Goal: Task Accomplishment & Management: Use online tool/utility

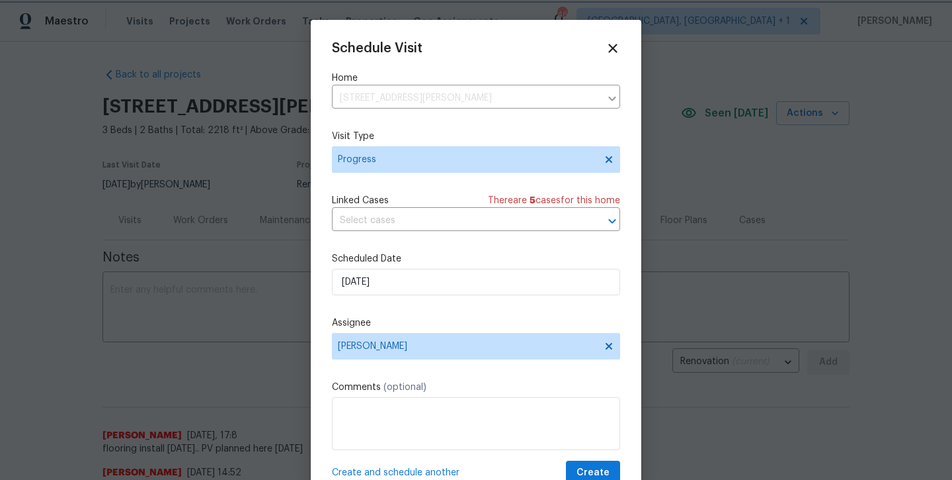
click at [540, 60] on div "Schedule Visit Home 2334 Hill N Dale Dr, Irving, TX 75038 ​ Visit Type Progress…" at bounding box center [476, 263] width 288 height 444
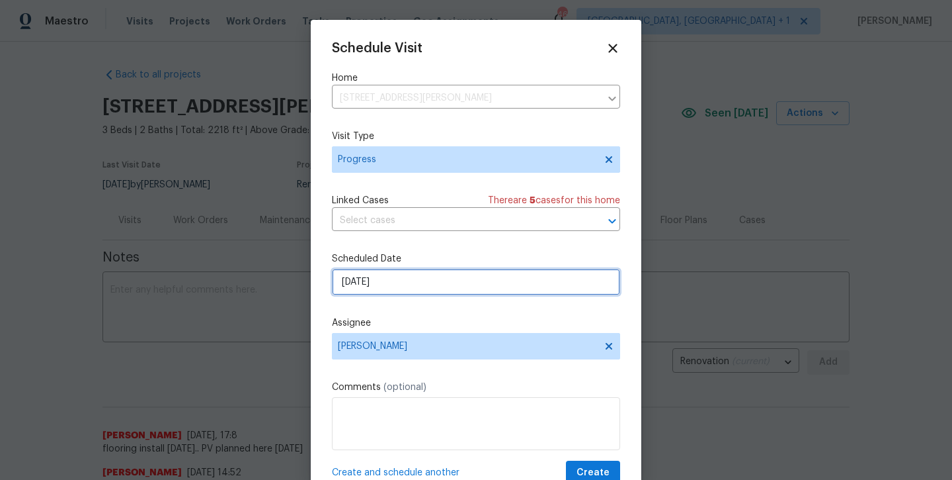
click at [416, 285] on input "8/13/2025" at bounding box center [476, 282] width 288 height 26
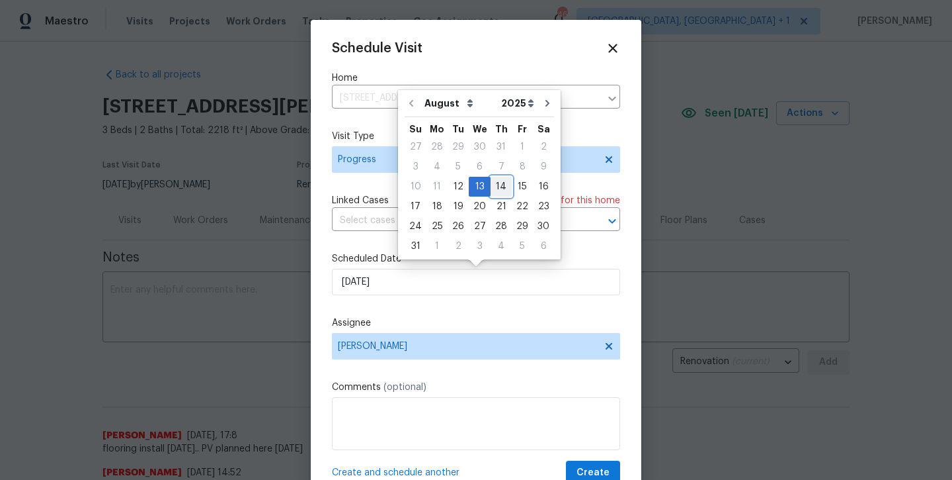
click at [499, 190] on div "14" at bounding box center [501, 186] width 21 height 19
type input "8/14/2025"
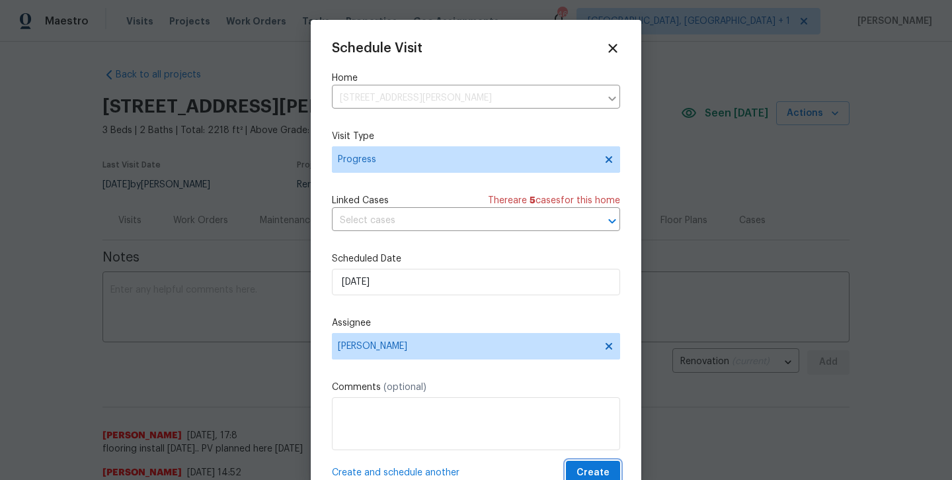
click at [578, 471] on button "Create" at bounding box center [593, 472] width 54 height 24
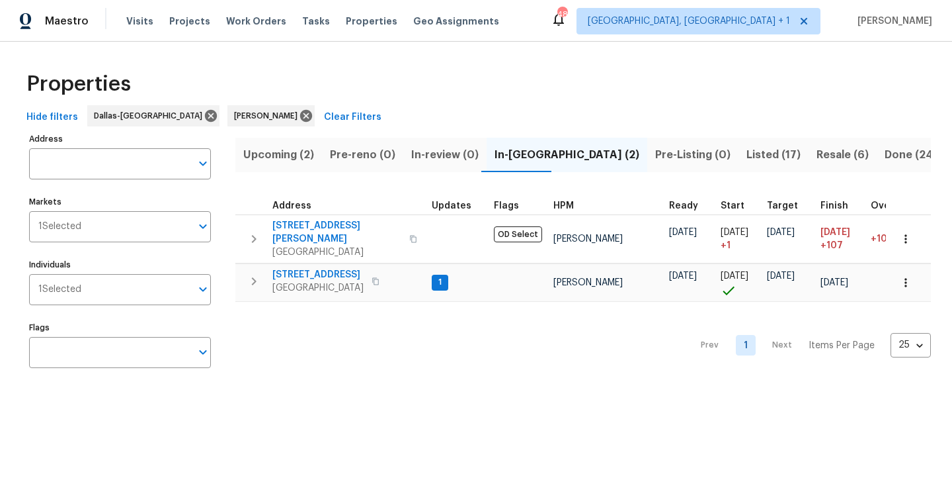
drag, startPoint x: 623, startPoint y: 238, endPoint x: 528, endPoint y: 308, distance: 118.3
click at [528, 308] on div "Prev 1 Next Items Per Page 25 25 ​" at bounding box center [583, 341] width 696 height 79
click at [317, 268] on span "300 Woodland Trl" at bounding box center [318, 274] width 91 height 13
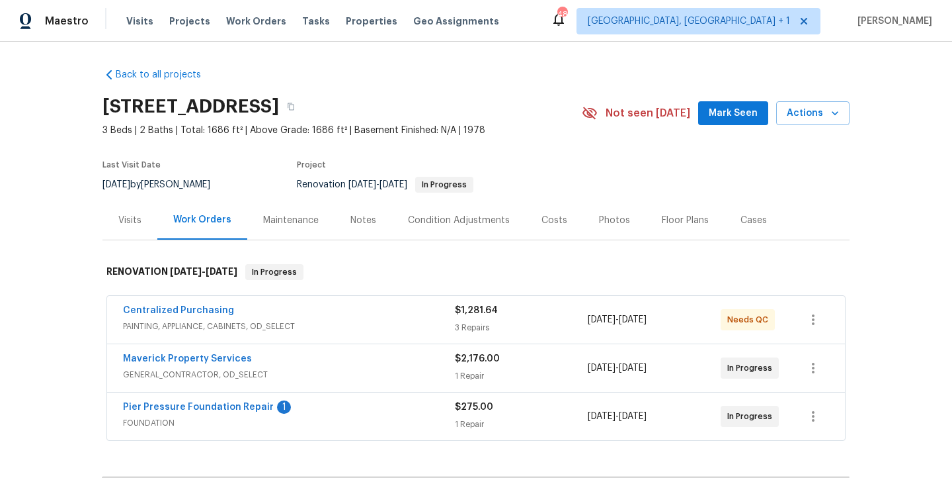
click at [722, 118] on span "Mark Seen" at bounding box center [733, 113] width 49 height 17
click at [366, 224] on div "Notes" at bounding box center [364, 220] width 26 height 13
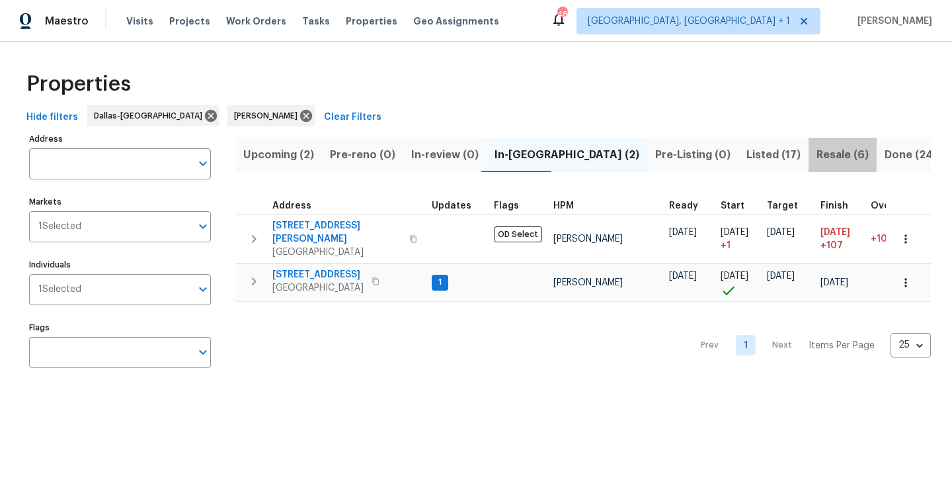
click at [817, 153] on span "Resale (6)" at bounding box center [843, 155] width 52 height 19
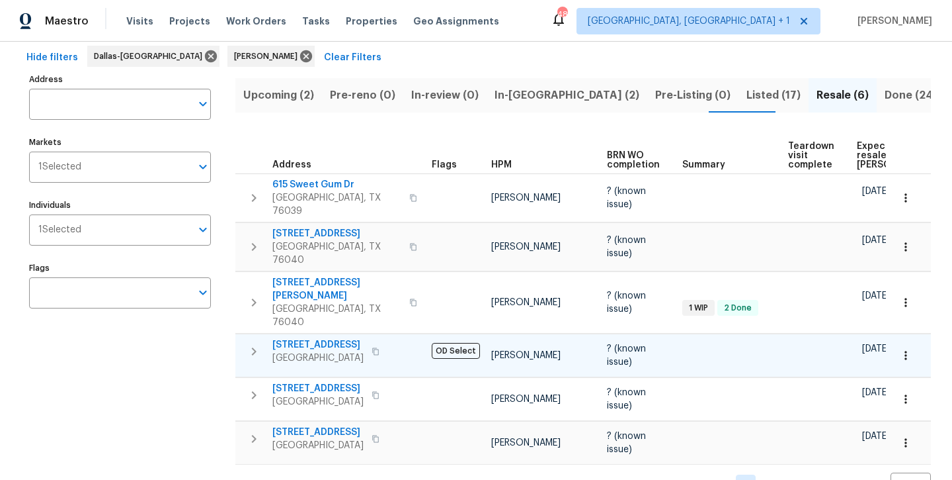
scroll to position [59, 0]
click at [357, 228] on span "4162 Stone Hollow Way" at bounding box center [337, 234] width 129 height 13
click at [747, 91] on span "Listed (17)" at bounding box center [774, 96] width 54 height 19
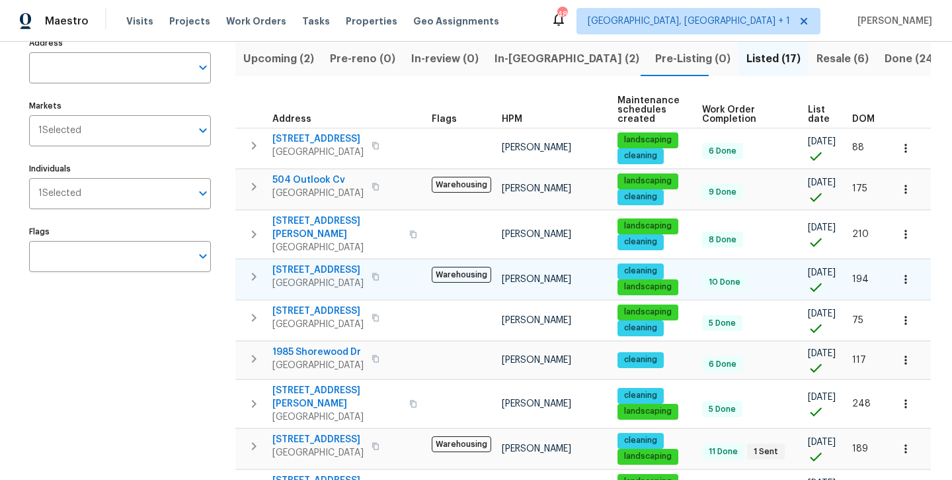
scroll to position [97, 0]
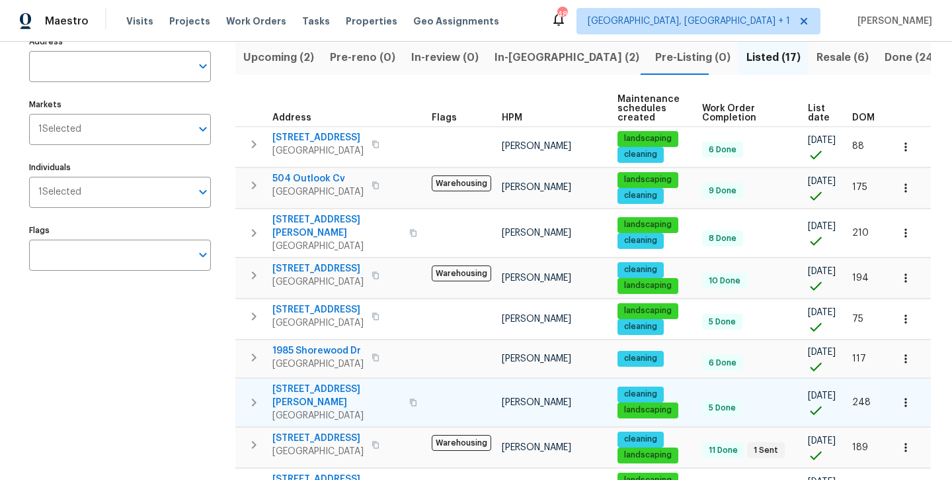
click at [298, 382] on span "3517 Jane Ln" at bounding box center [337, 395] width 129 height 26
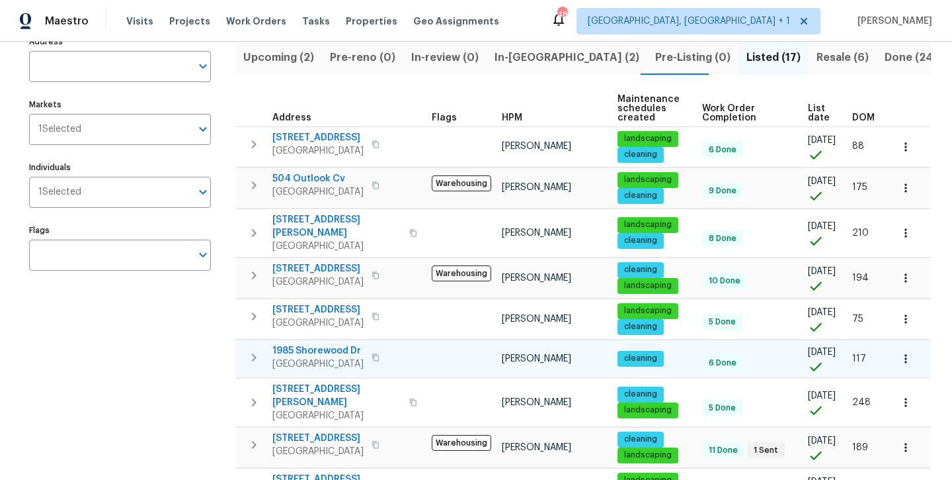
click at [343, 345] on span "1985 Shorewood Dr" at bounding box center [318, 350] width 91 height 13
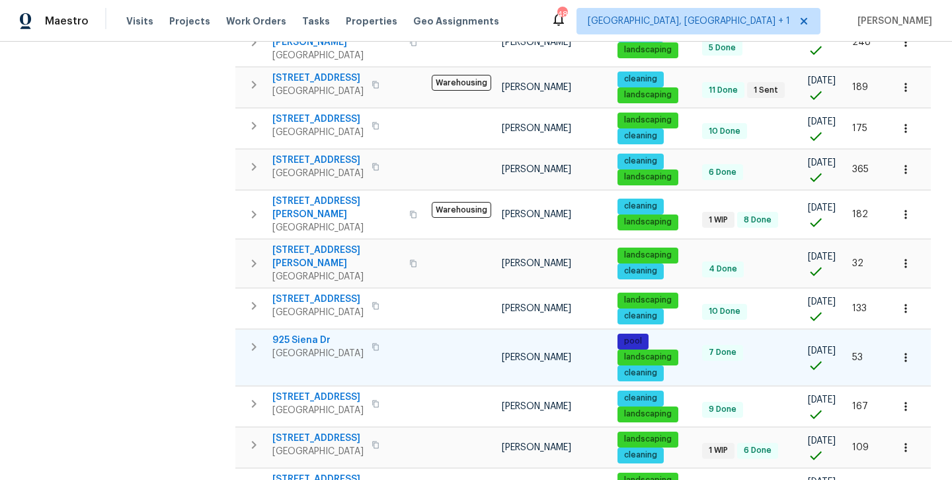
scroll to position [456, 0]
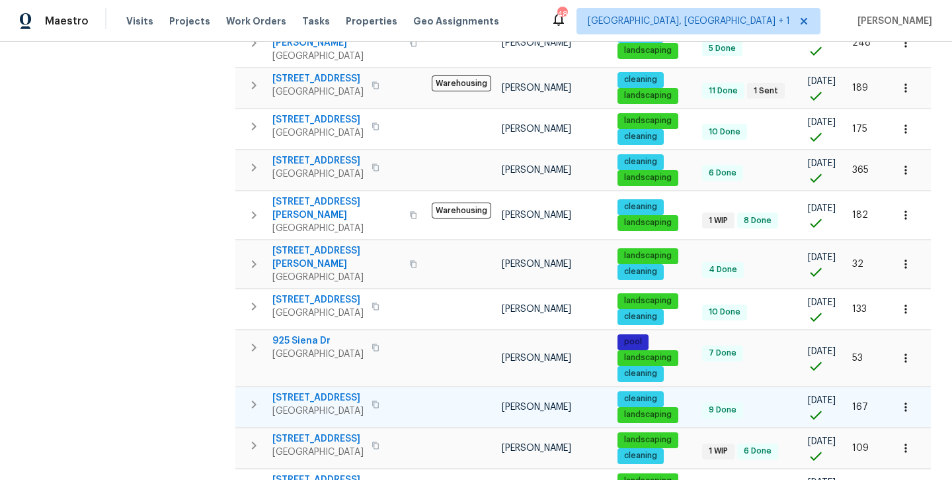
click at [298, 391] on span "5752 Fountain Flat Dr" at bounding box center [318, 397] width 91 height 13
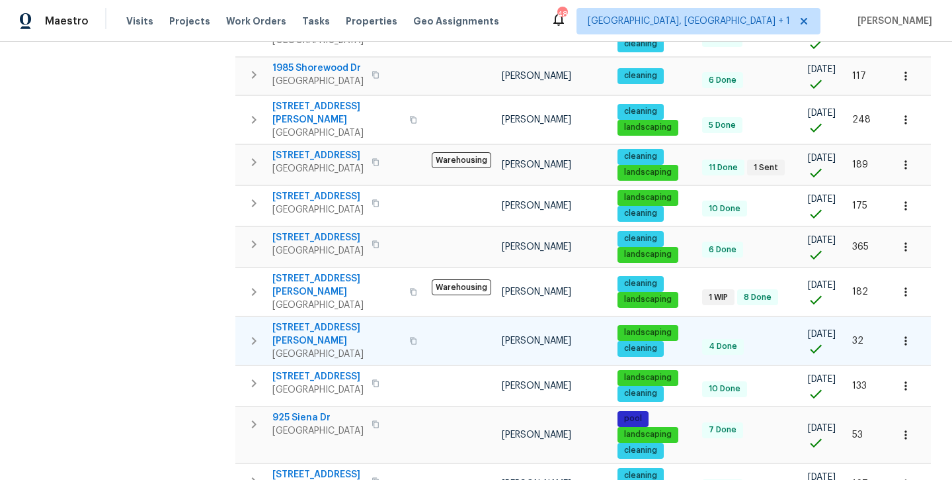
scroll to position [379, 0]
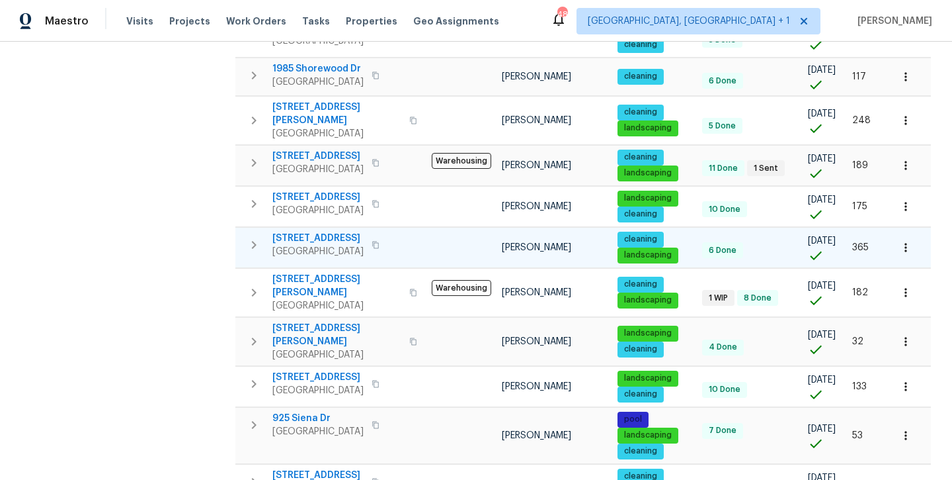
click at [310, 232] on span "12129 Angel Food Ln" at bounding box center [318, 238] width 91 height 13
click at [300, 321] on span "1204 Hackworth St" at bounding box center [337, 334] width 129 height 26
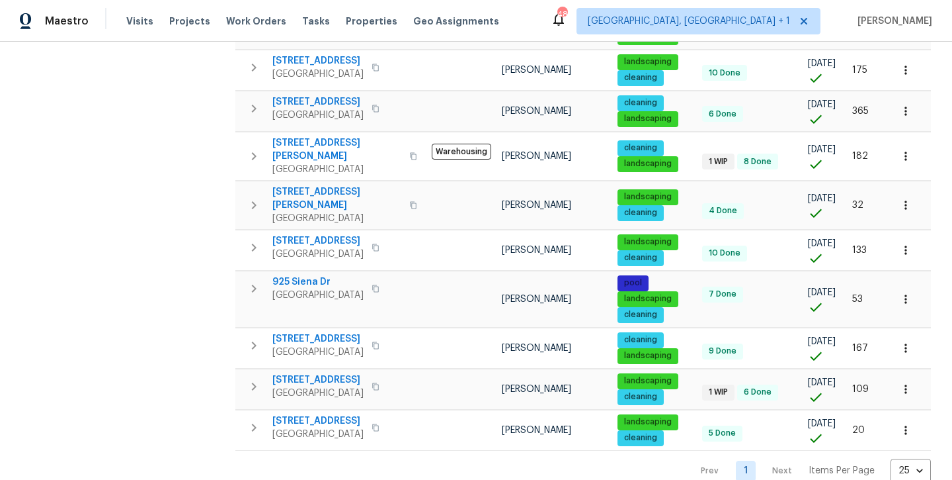
scroll to position [0, 0]
click at [310, 373] on span "720 Tanglewood Dr" at bounding box center [318, 379] width 91 height 13
click at [282, 275] on span "925 Siena Dr" at bounding box center [318, 281] width 91 height 13
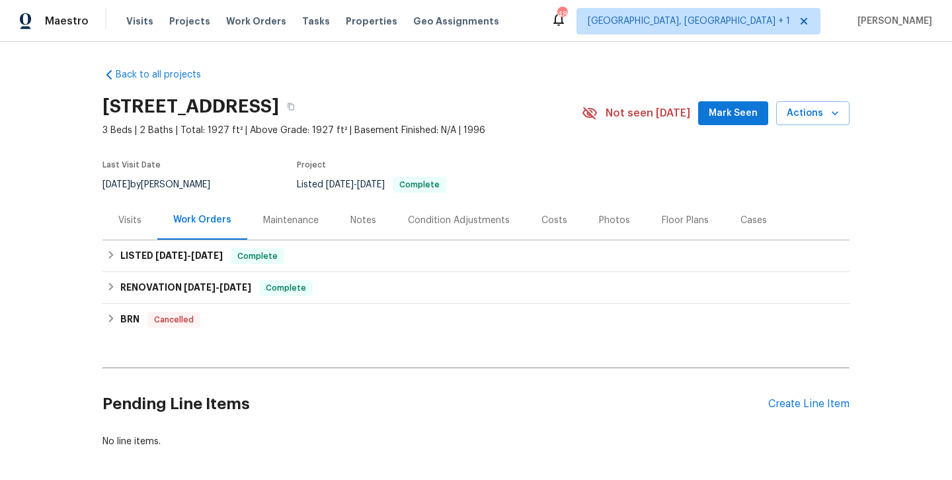
click at [616, 223] on div "Photos" at bounding box center [614, 220] width 31 height 13
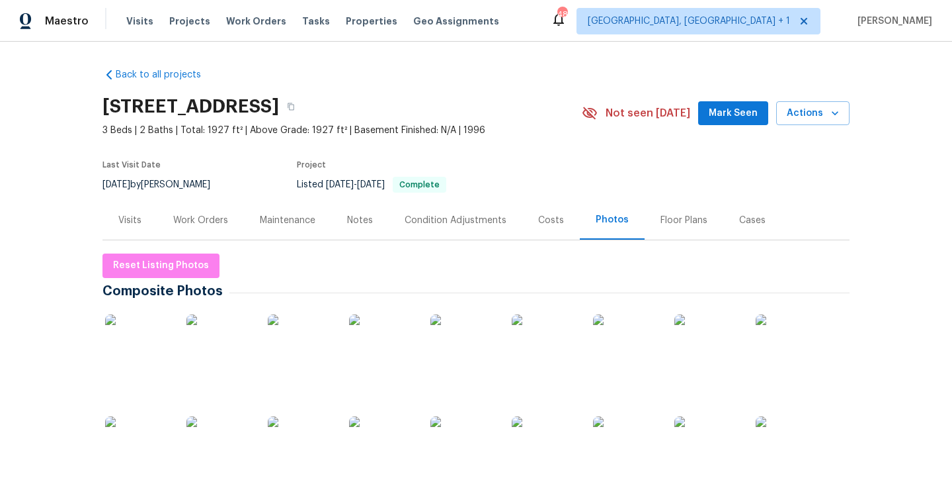
click at [140, 340] on img at bounding box center [138, 347] width 66 height 66
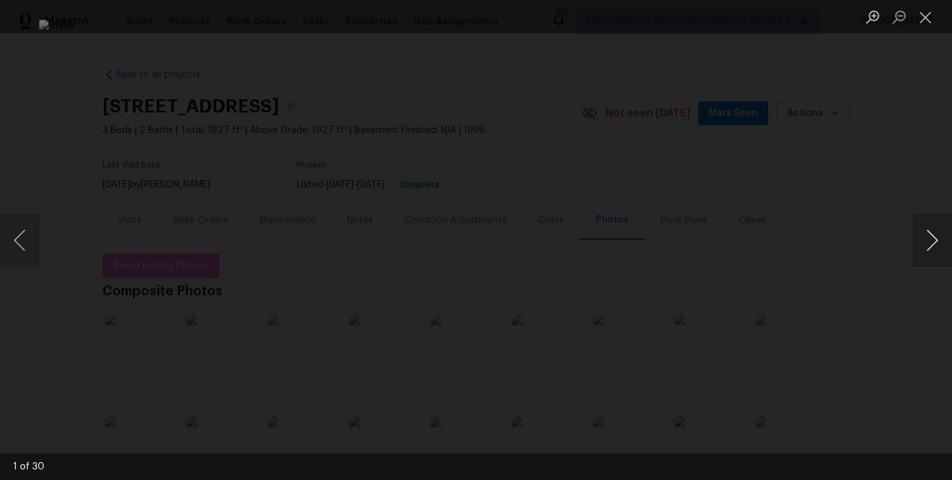
click at [935, 255] on button "Next image" at bounding box center [933, 240] width 40 height 53
click at [935, 262] on button "Next image" at bounding box center [933, 240] width 40 height 53
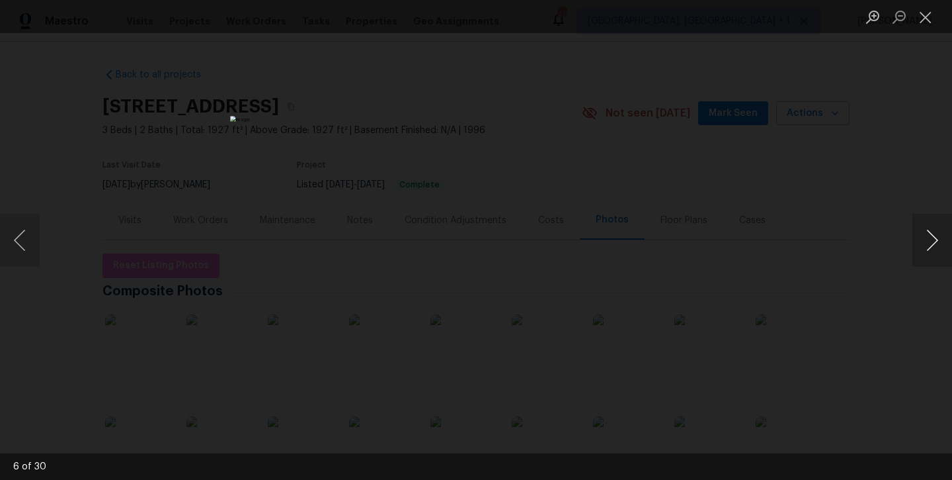
click at [935, 262] on button "Next image" at bounding box center [933, 240] width 40 height 53
click at [932, 250] on button "Next image" at bounding box center [933, 240] width 40 height 53
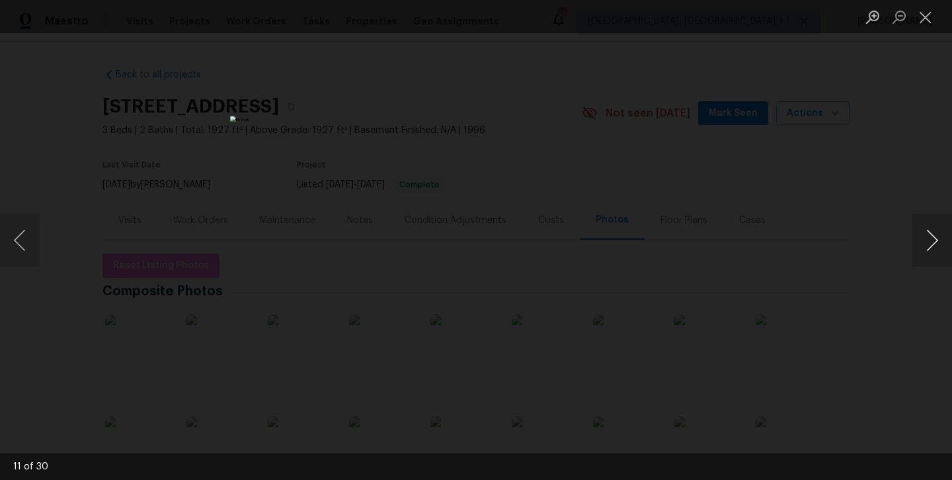
click at [932, 250] on button "Next image" at bounding box center [933, 240] width 40 height 53
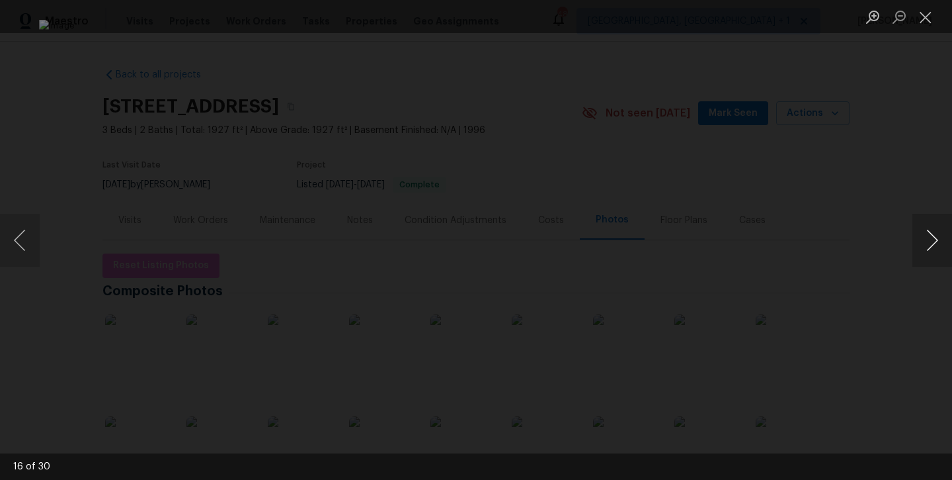
click at [932, 250] on button "Next image" at bounding box center [933, 240] width 40 height 53
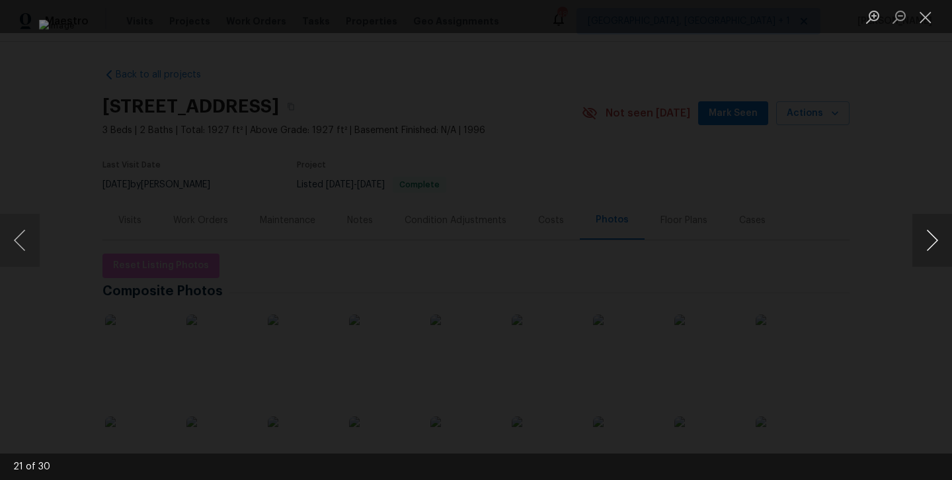
click at [932, 250] on button "Next image" at bounding box center [933, 240] width 40 height 53
click at [925, 18] on button "Close lightbox" at bounding box center [926, 16] width 26 height 23
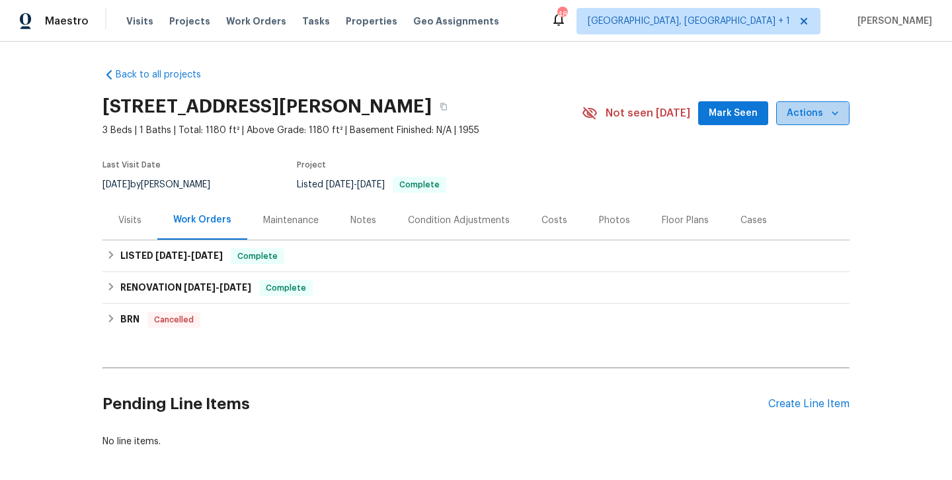
click at [794, 124] on button "Actions" at bounding box center [813, 113] width 73 height 24
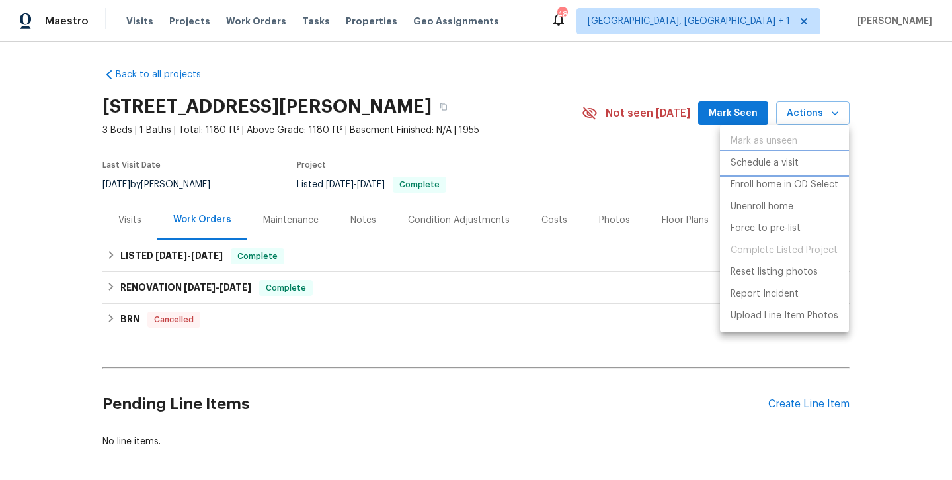
click at [765, 161] on p "Schedule a visit" at bounding box center [765, 163] width 68 height 14
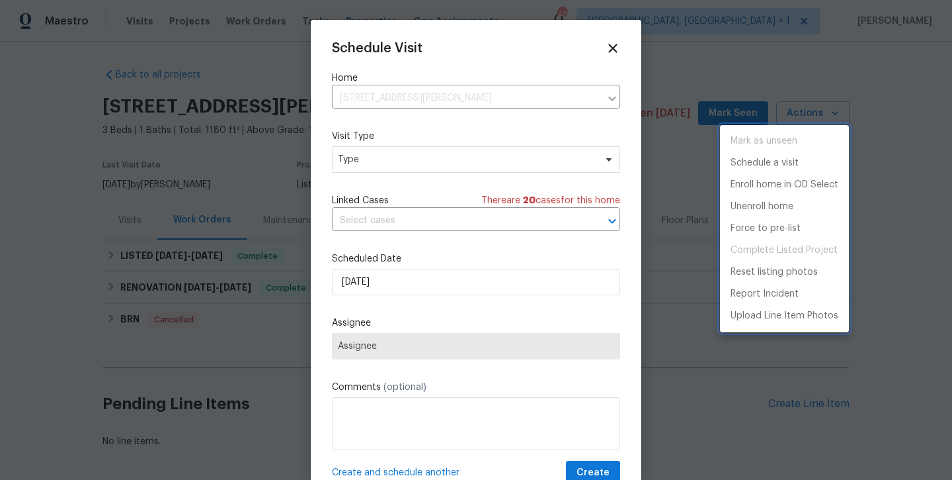
click at [442, 160] on div at bounding box center [476, 240] width 952 height 480
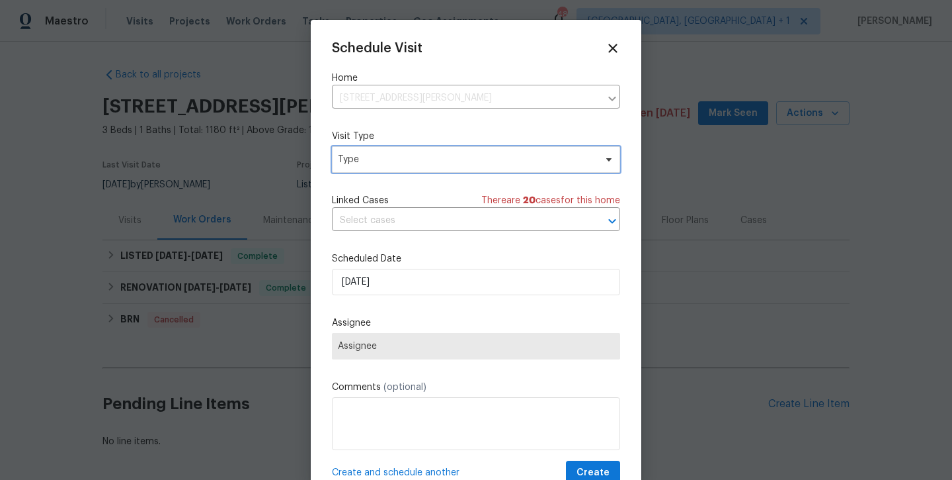
click at [429, 161] on span "Type" at bounding box center [466, 159] width 257 height 13
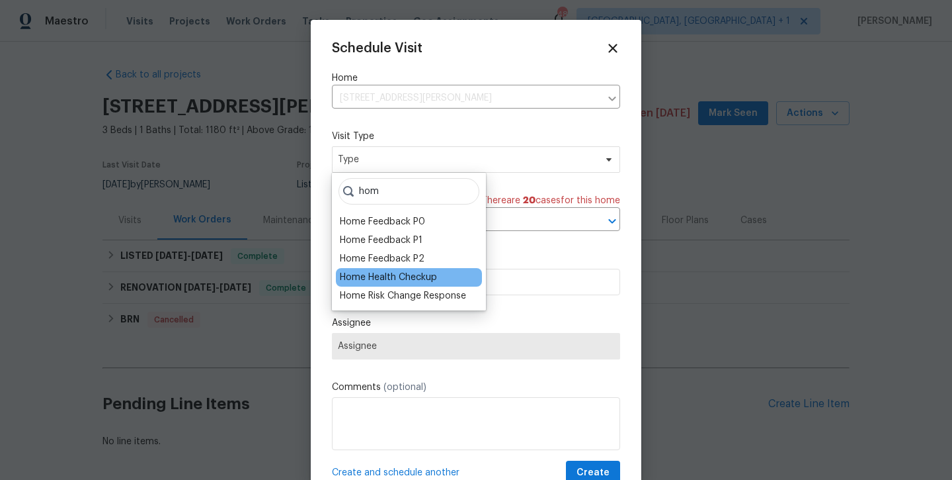
type input "hom"
click at [397, 271] on div "Home Health Checkup" at bounding box center [388, 277] width 97 height 13
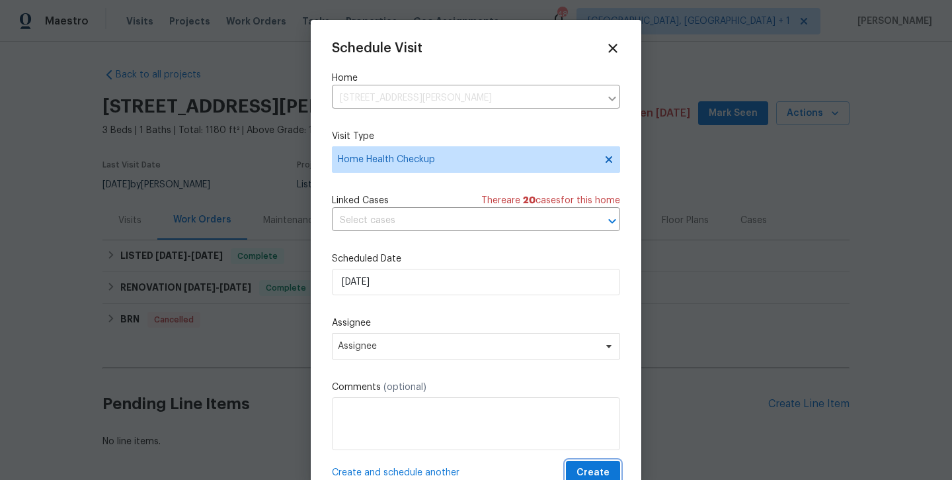
click at [595, 470] on span "Create" at bounding box center [593, 472] width 33 height 17
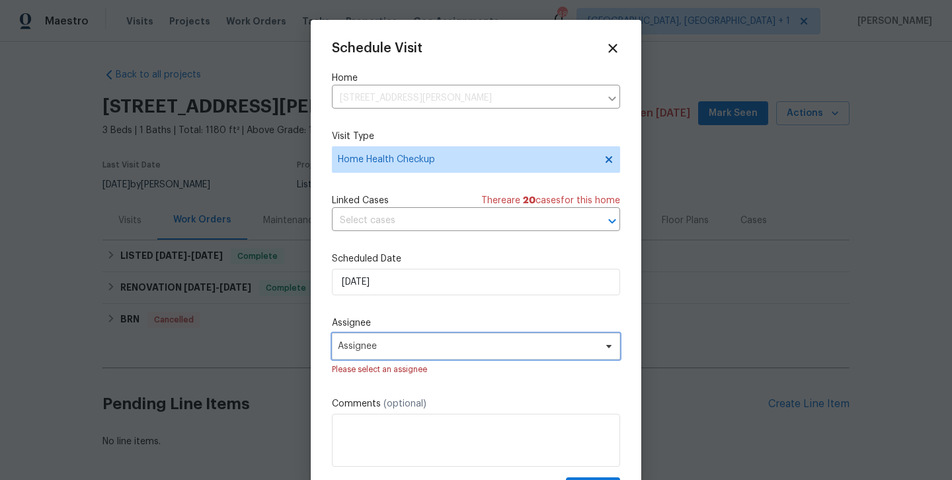
click at [510, 347] on span "Assignee" at bounding box center [467, 346] width 259 height 11
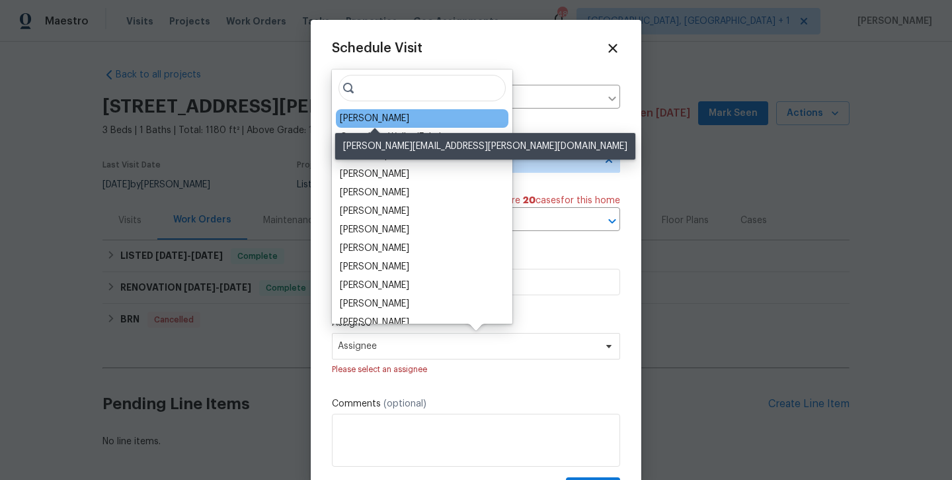
click at [378, 118] on div "[PERSON_NAME]" at bounding box center [374, 118] width 69 height 13
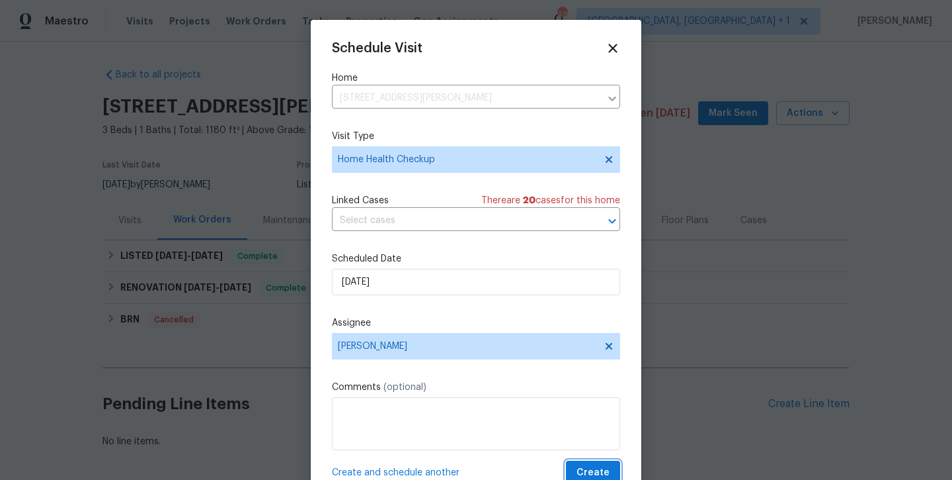
click at [582, 470] on span "Create" at bounding box center [593, 472] width 33 height 17
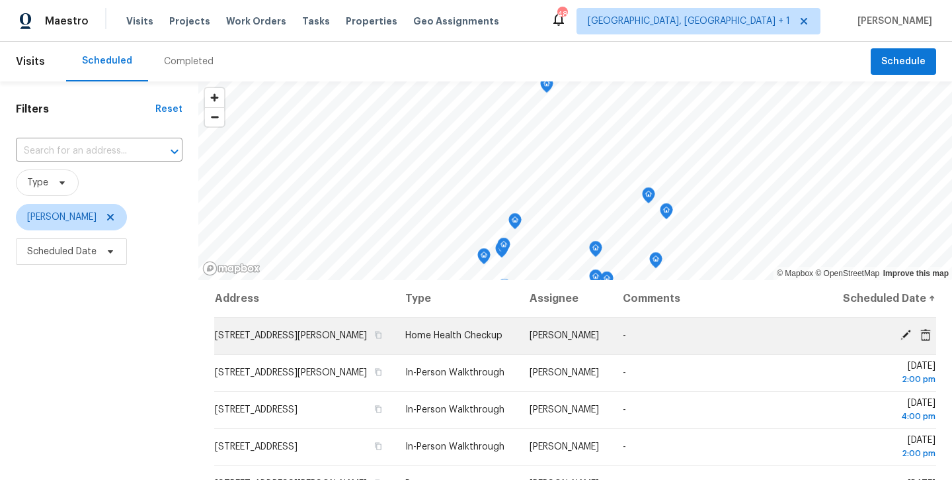
click at [908, 340] on icon at bounding box center [906, 334] width 11 height 11
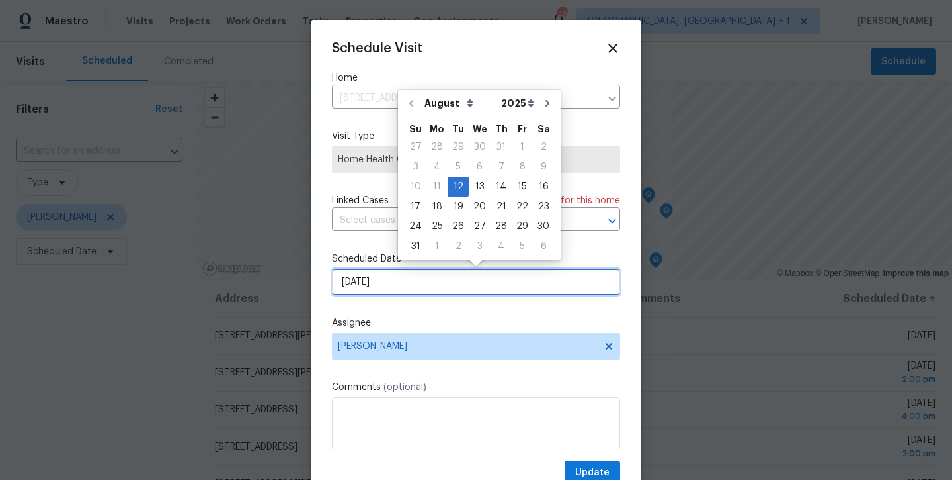
click at [534, 286] on input "[DATE]" at bounding box center [476, 282] width 288 height 26
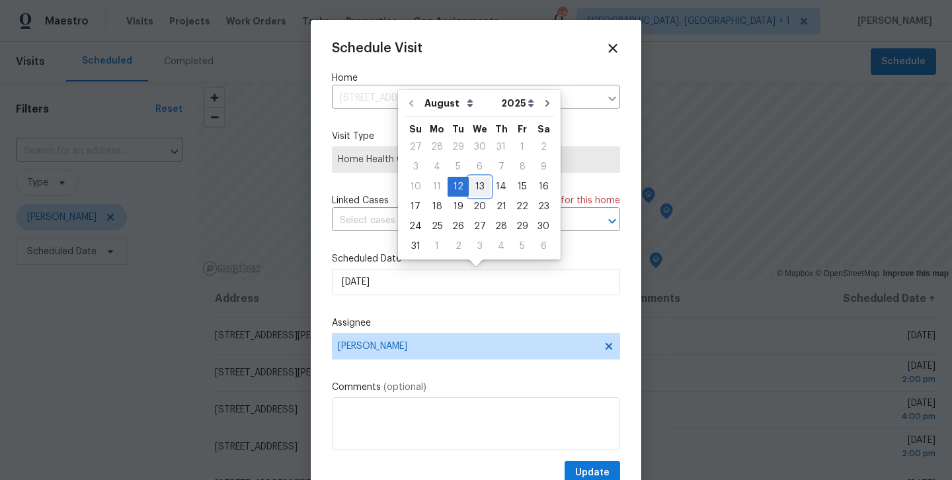
click at [475, 181] on div "13" at bounding box center [480, 186] width 22 height 19
type input "[DATE]"
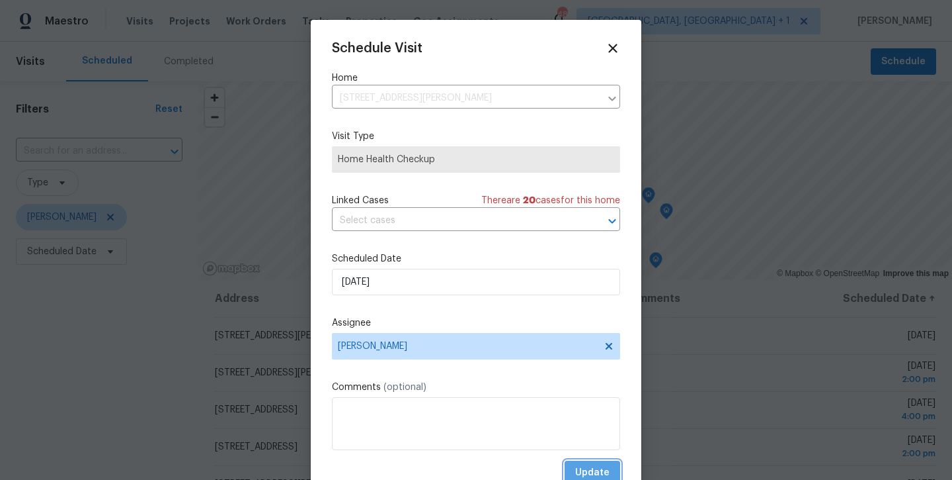
click at [581, 469] on span "Update" at bounding box center [592, 472] width 34 height 17
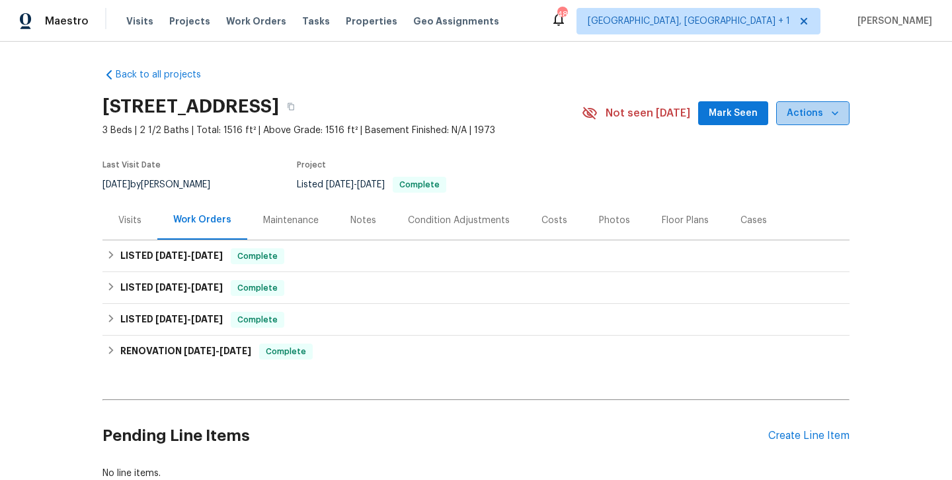
click at [835, 120] on span "Actions" at bounding box center [813, 113] width 52 height 17
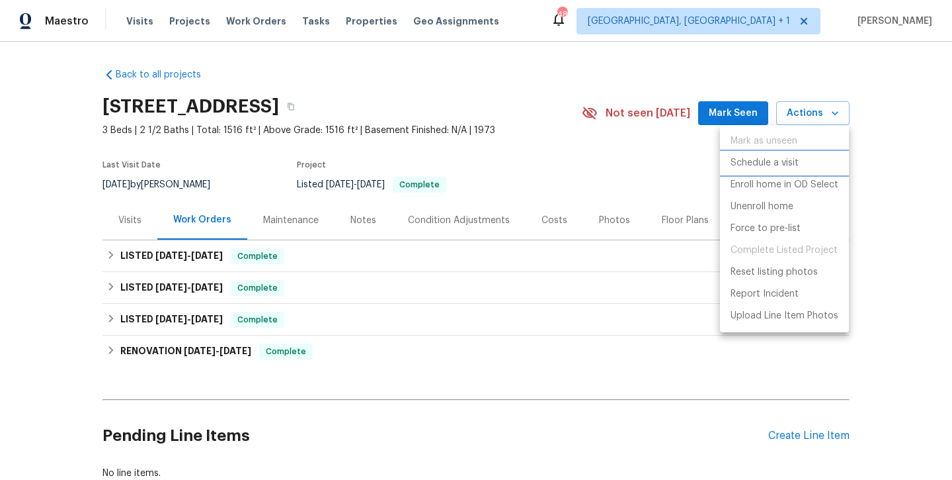
click at [790, 167] on p "Schedule a visit" at bounding box center [765, 163] width 68 height 14
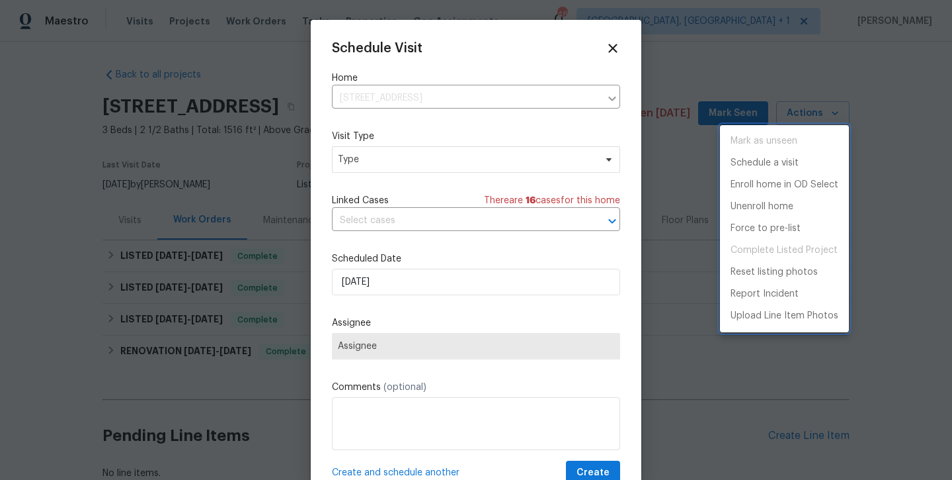
click at [447, 282] on div at bounding box center [476, 240] width 952 height 480
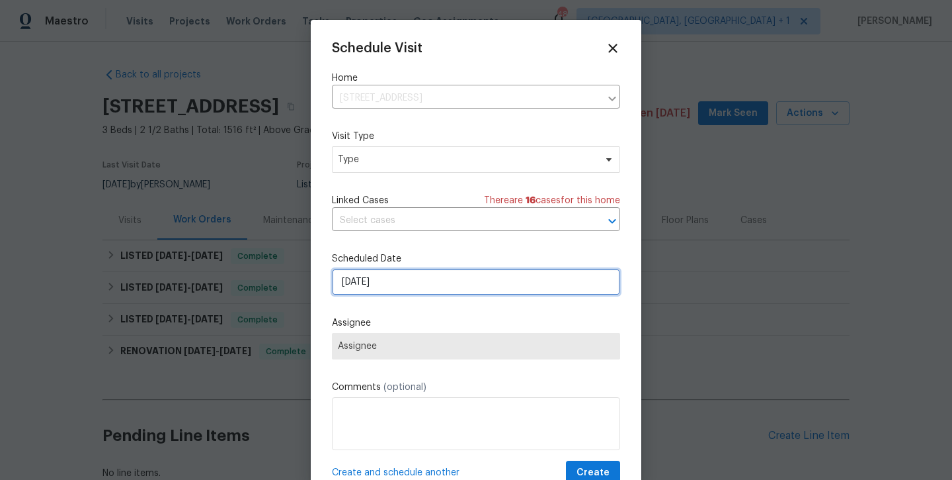
click at [437, 288] on input "8/12/2025" at bounding box center [476, 282] width 288 height 26
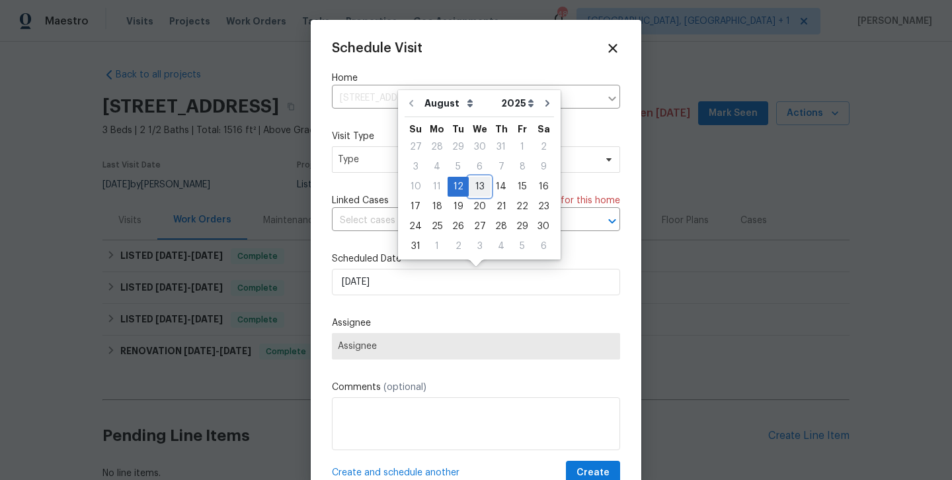
click at [478, 185] on div "13" at bounding box center [480, 186] width 22 height 19
type input "8/13/2025"
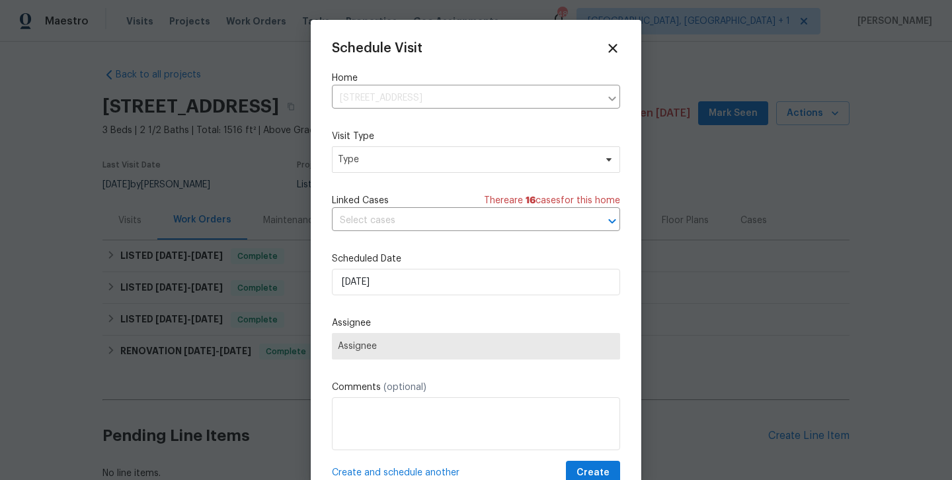
click at [439, 345] on span "Assignee" at bounding box center [476, 346] width 276 height 11
click at [478, 353] on span "Assignee" at bounding box center [476, 346] width 288 height 26
click at [495, 349] on span "Assignee" at bounding box center [476, 346] width 276 height 11
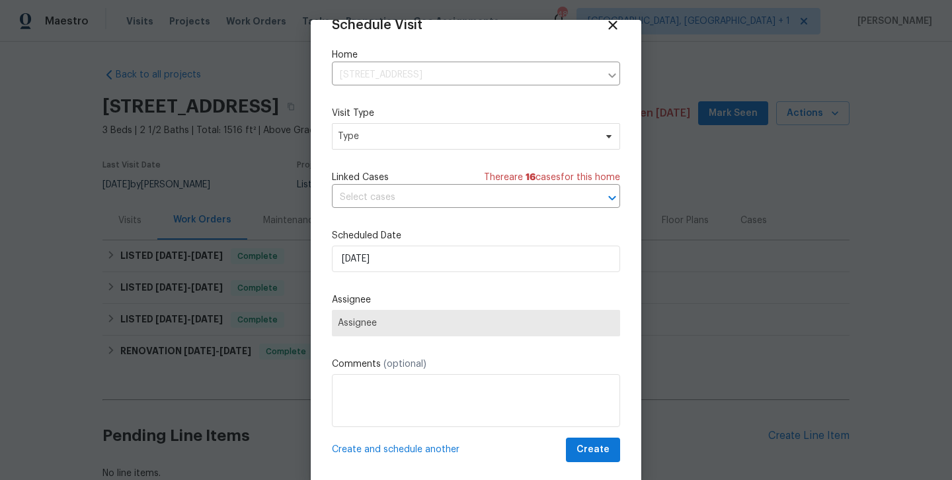
scroll to position [23, 0]
click at [423, 325] on span "Assignee" at bounding box center [476, 322] width 276 height 11
click at [613, 28] on icon at bounding box center [612, 24] width 15 height 15
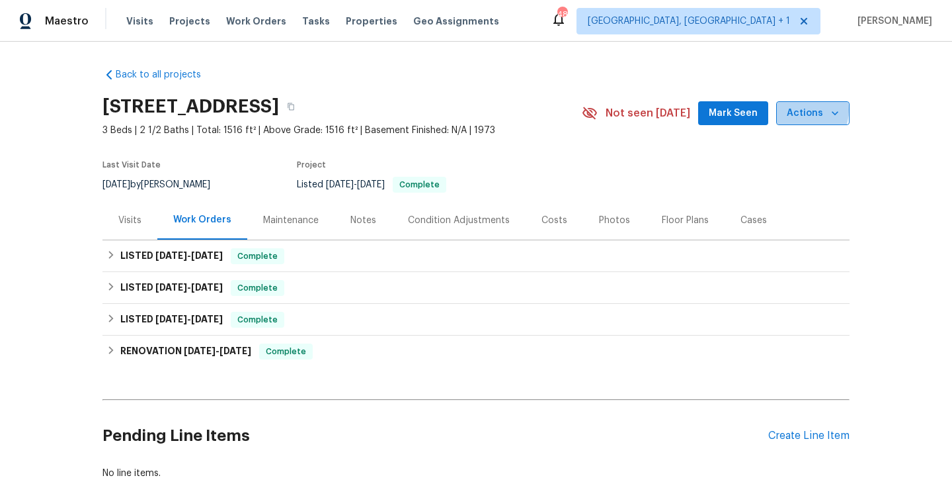
click at [800, 110] on span "Actions" at bounding box center [813, 113] width 52 height 17
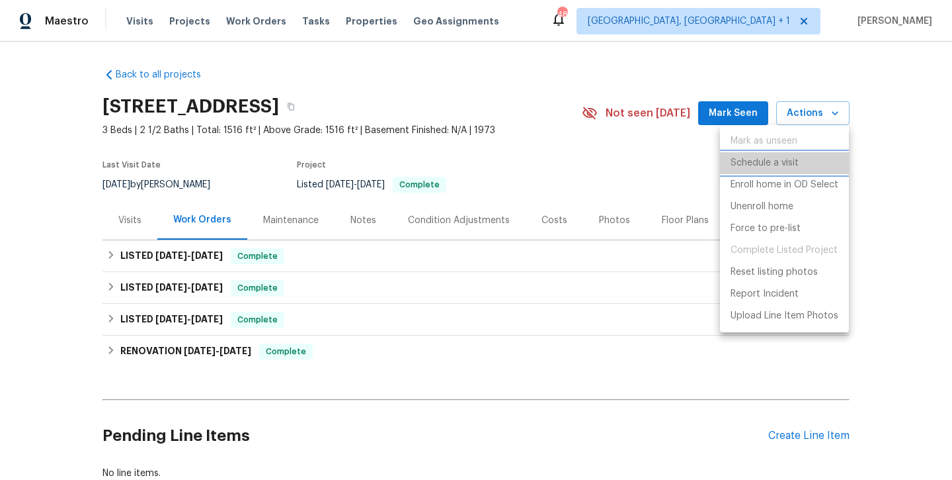
click at [790, 165] on p "Schedule a visit" at bounding box center [765, 163] width 68 height 14
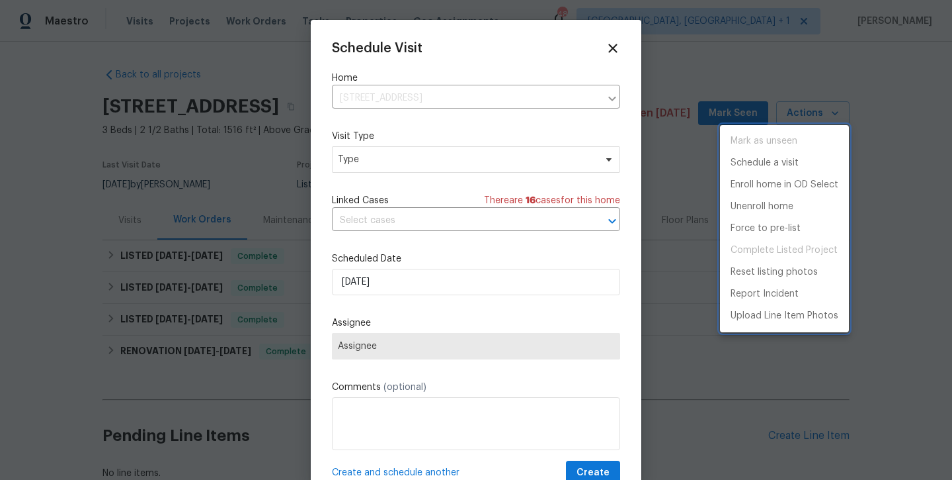
click at [517, 160] on div at bounding box center [476, 240] width 952 height 480
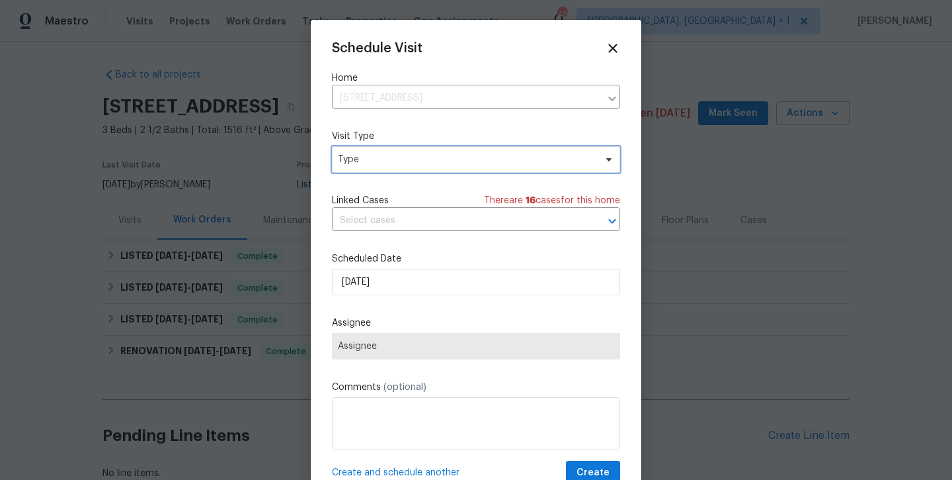
click at [507, 157] on span "Type" at bounding box center [466, 159] width 257 height 13
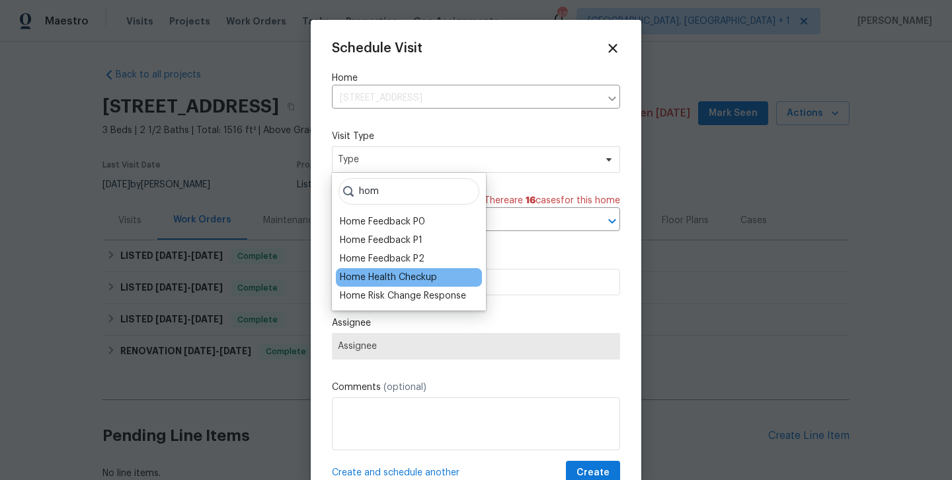
type input "hom"
click at [429, 280] on div "Home Health Checkup" at bounding box center [388, 277] width 97 height 13
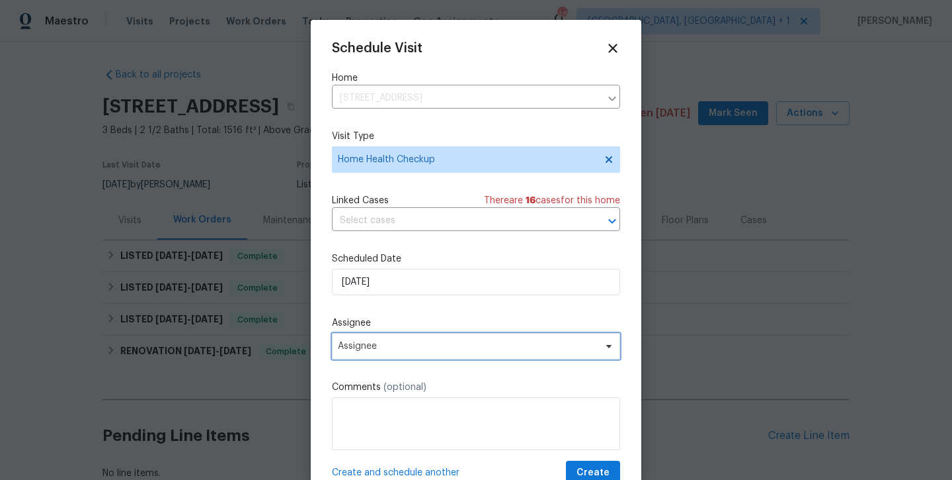
click at [419, 347] on span "Assignee" at bounding box center [467, 346] width 259 height 11
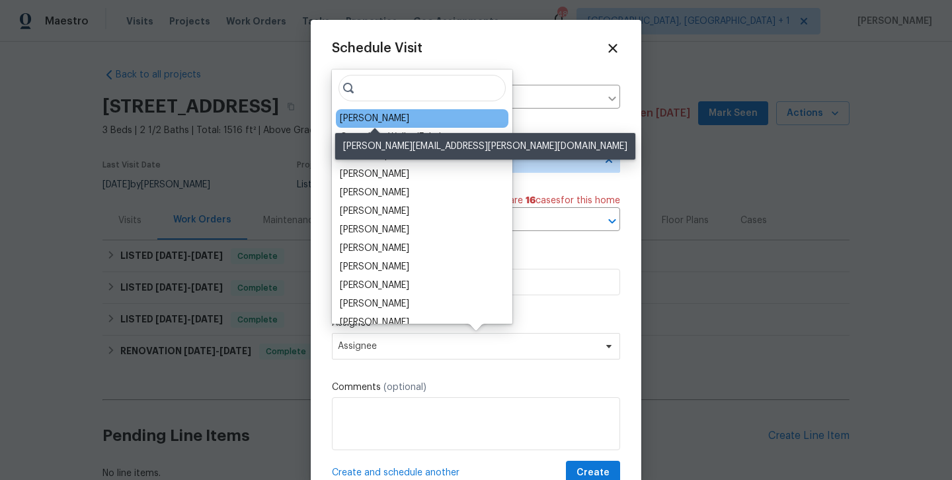
click at [374, 118] on div "[PERSON_NAME]" at bounding box center [374, 118] width 69 height 13
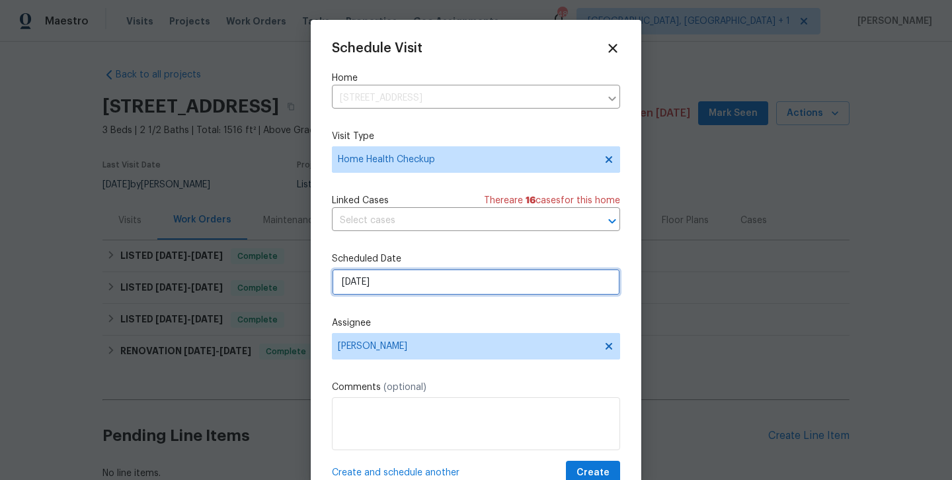
click at [402, 276] on input "[DATE]" at bounding box center [476, 282] width 288 height 26
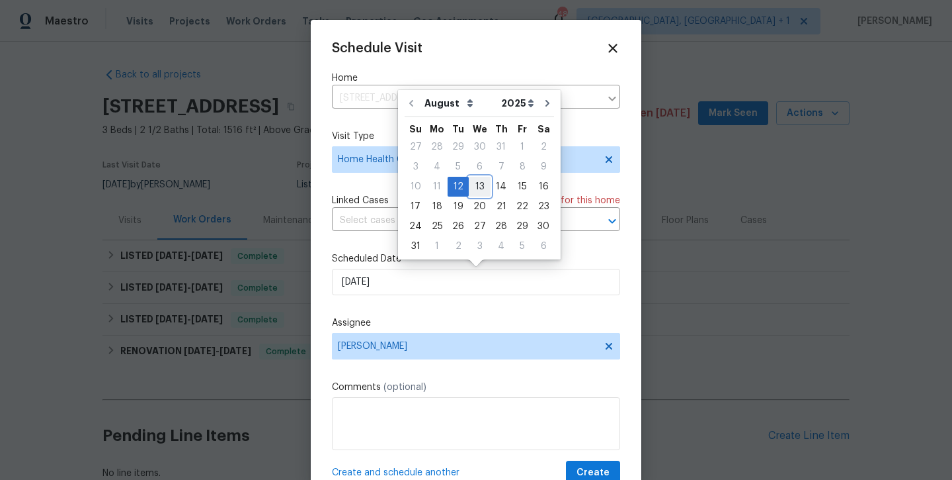
click at [480, 180] on div "13" at bounding box center [480, 186] width 22 height 19
type input "8/13/2025"
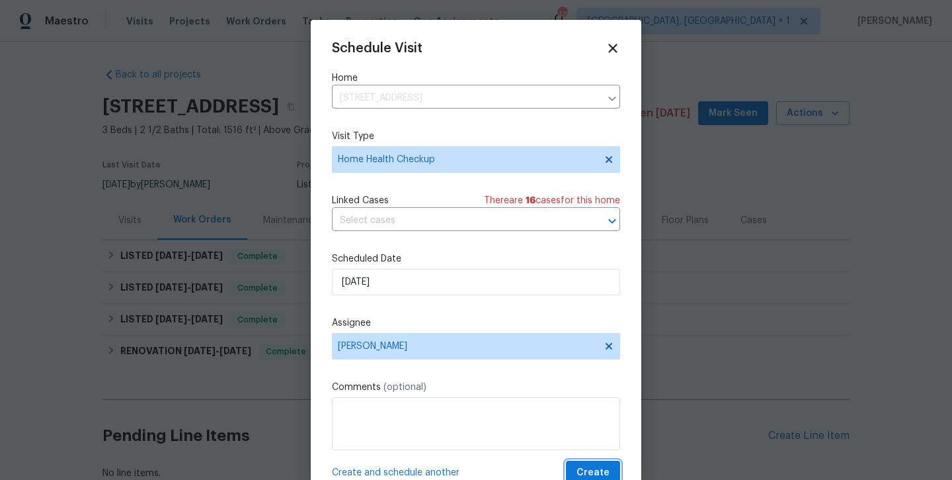
click at [577, 469] on button "Create" at bounding box center [593, 472] width 54 height 24
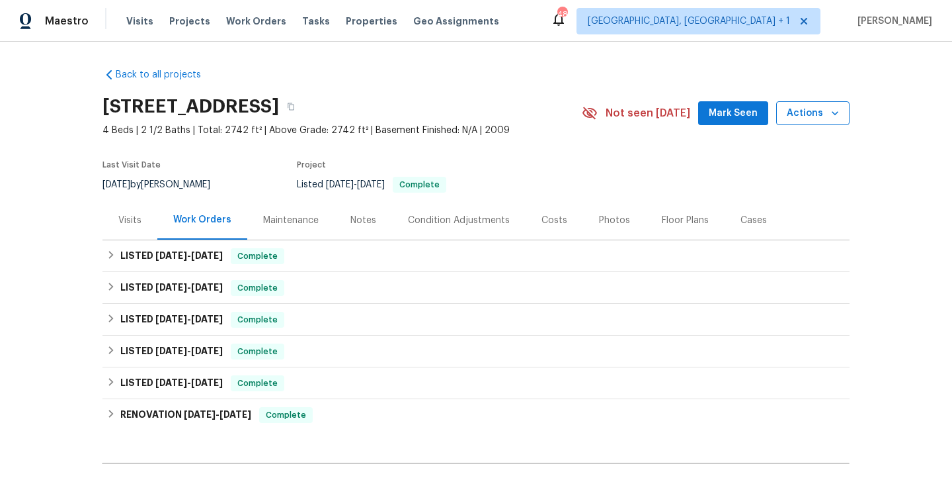
click at [820, 116] on span "Actions" at bounding box center [813, 113] width 52 height 17
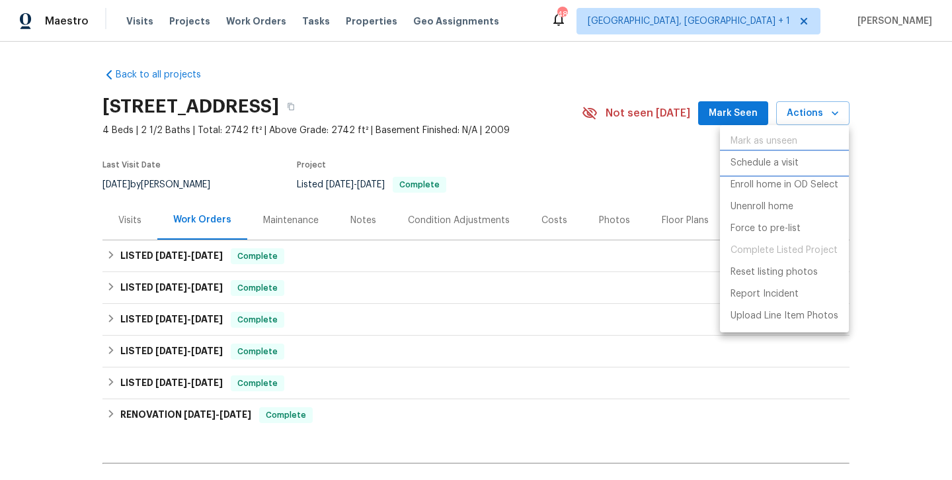
click at [788, 169] on p "Schedule a visit" at bounding box center [765, 163] width 68 height 14
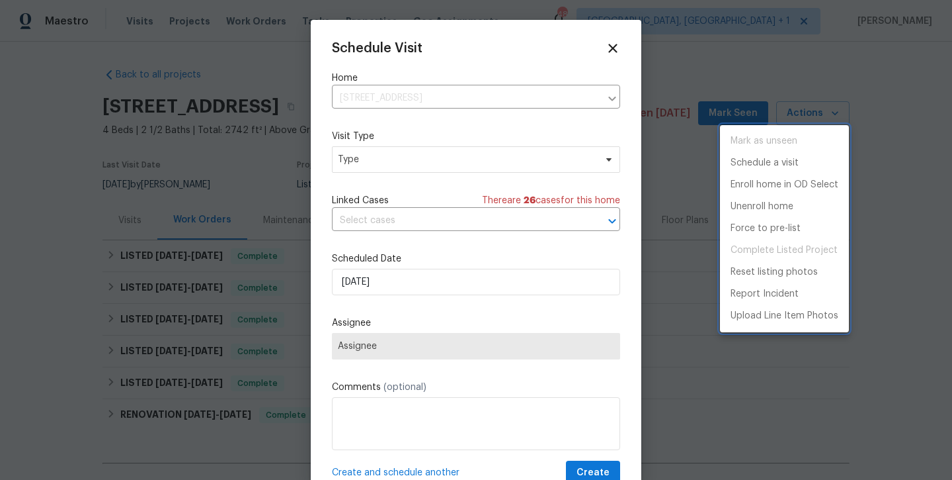
click at [473, 164] on div at bounding box center [476, 240] width 952 height 480
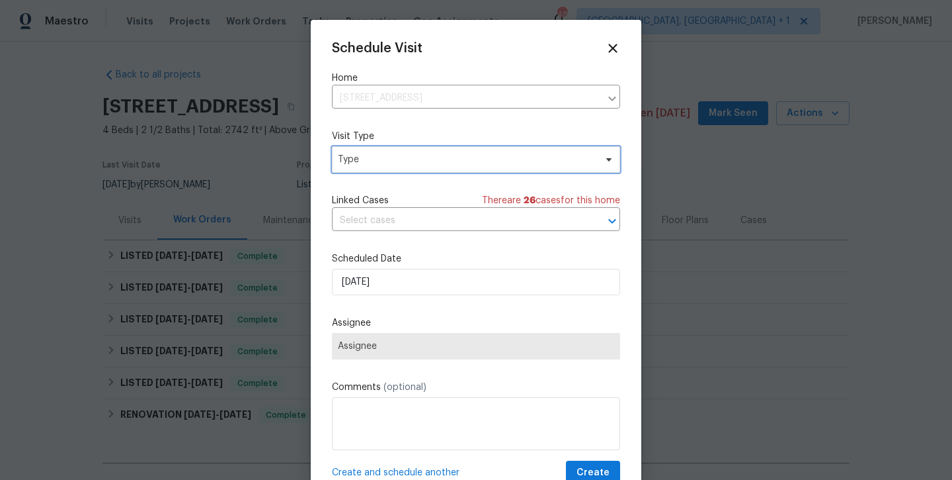
click at [472, 159] on span "Type" at bounding box center [466, 159] width 257 height 13
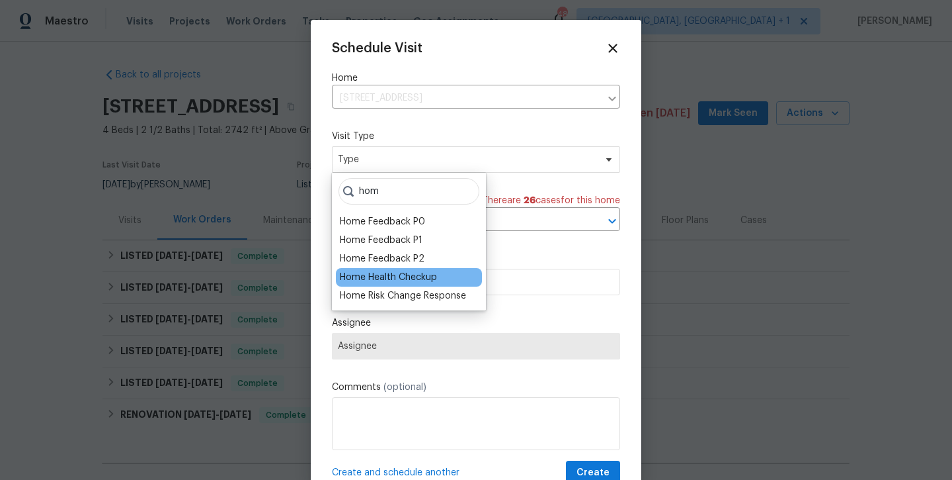
type input "hom"
click at [390, 276] on div "Home Health Checkup" at bounding box center [388, 277] width 97 height 13
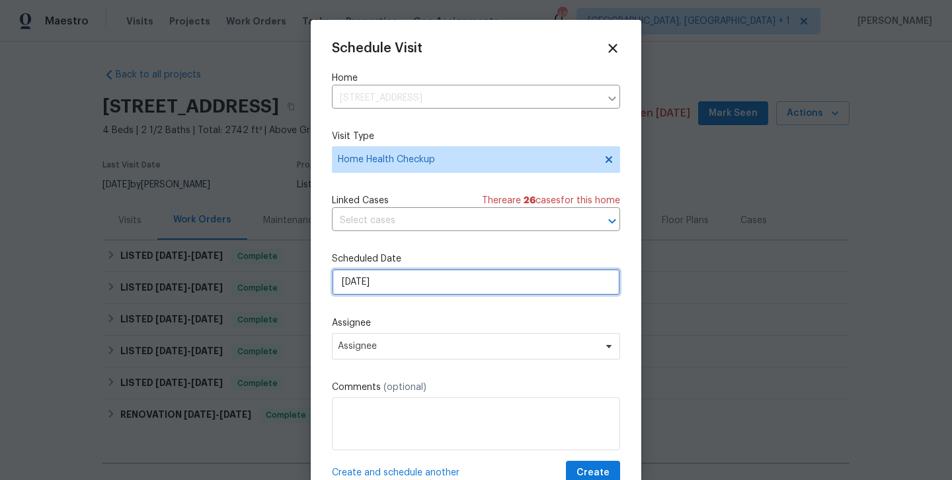
click at [386, 290] on input "[DATE]" at bounding box center [476, 282] width 288 height 26
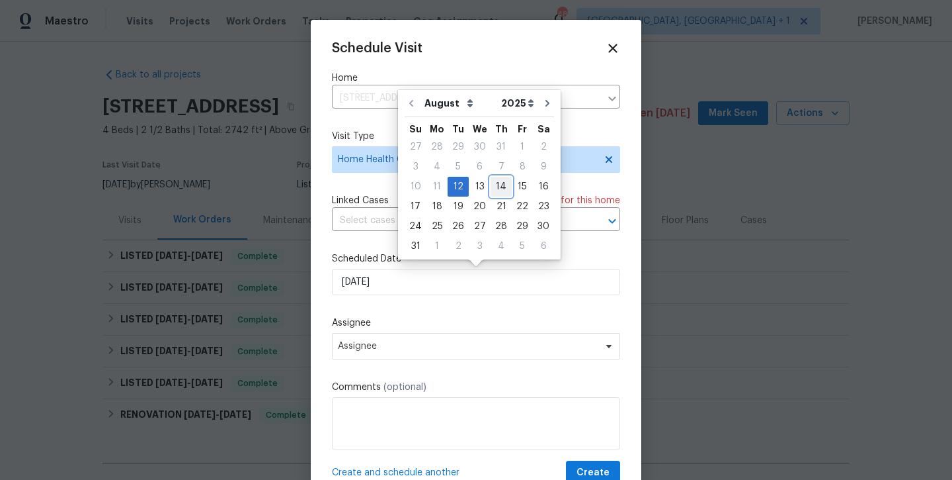
click at [499, 191] on div "14" at bounding box center [501, 186] width 21 height 19
type input "8/14/2025"
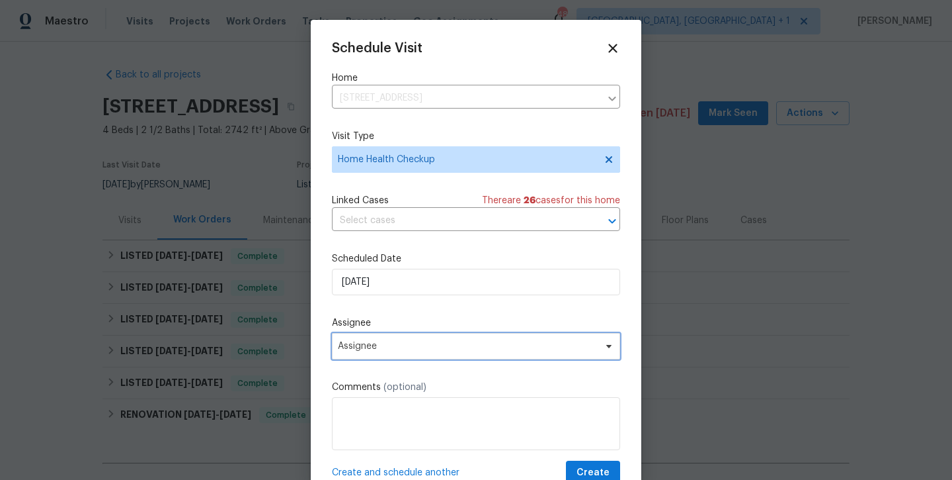
click at [456, 349] on span "Assignee" at bounding box center [467, 346] width 259 height 11
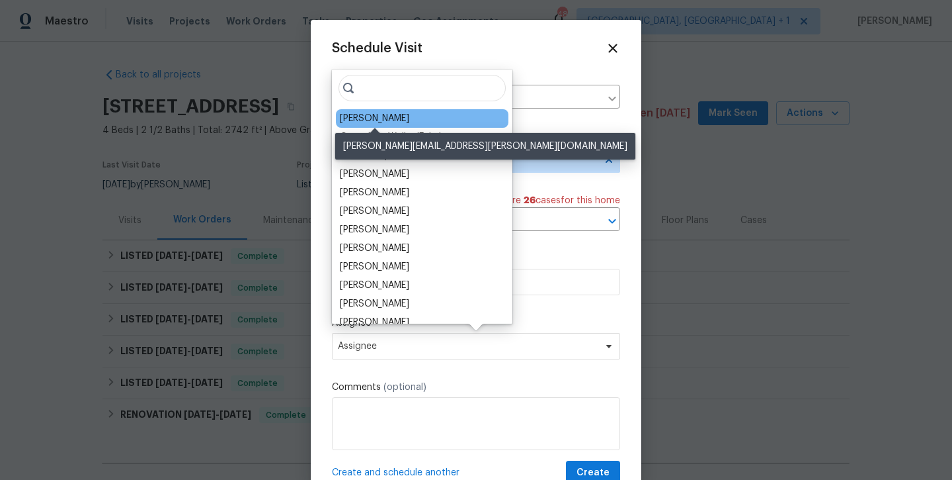
click at [389, 123] on div "[PERSON_NAME]" at bounding box center [374, 118] width 69 height 13
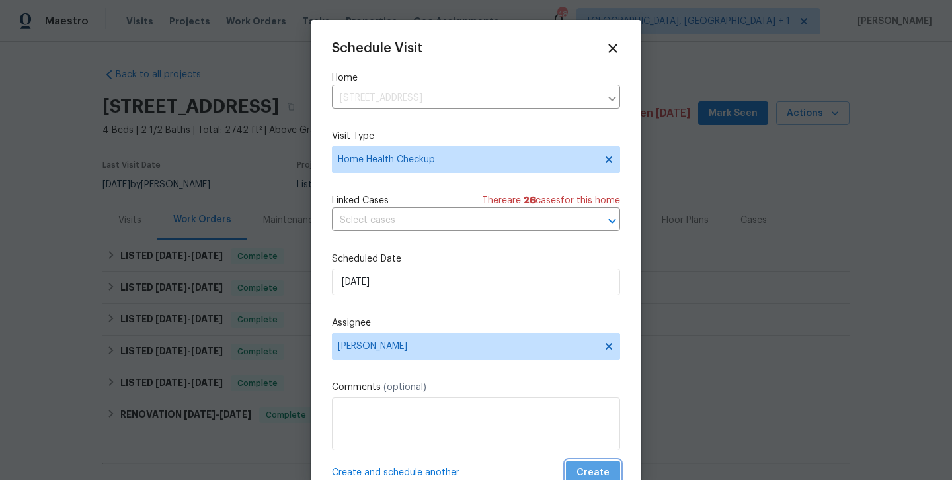
click at [592, 468] on span "Create" at bounding box center [593, 472] width 33 height 17
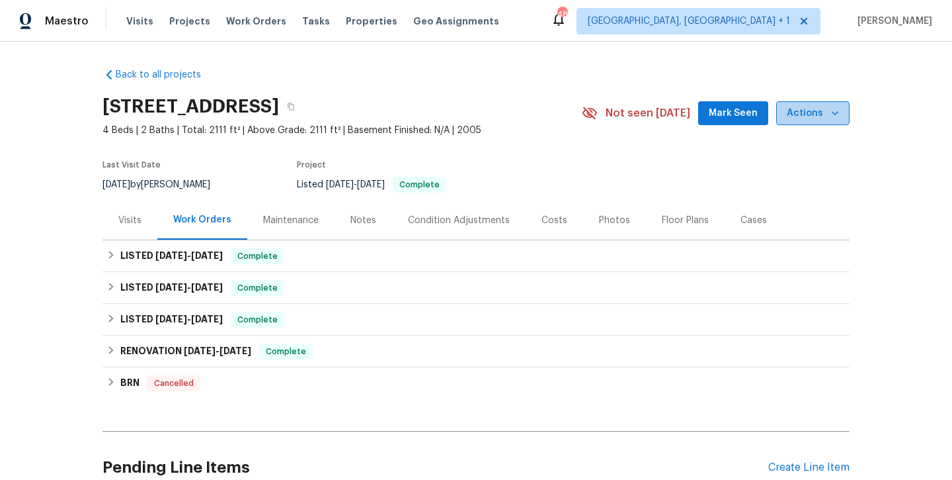
click at [819, 118] on span "Actions" at bounding box center [813, 113] width 52 height 17
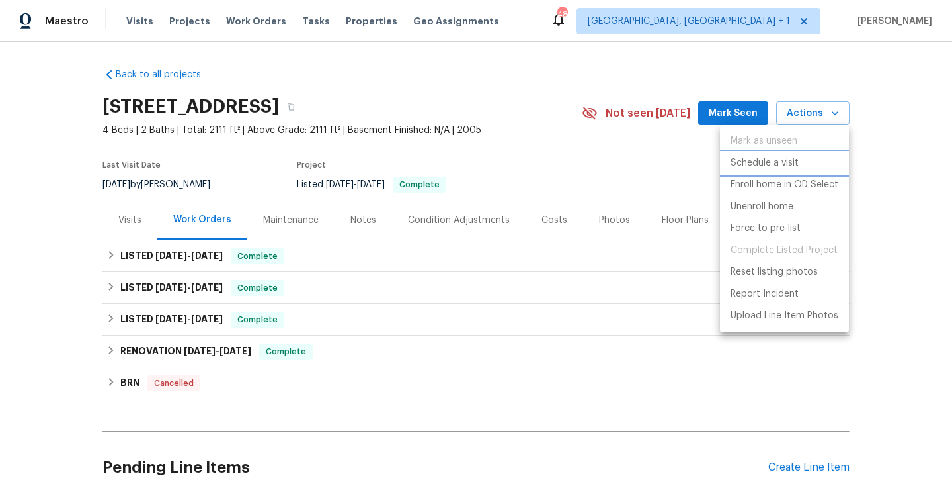
click at [761, 159] on p "Schedule a visit" at bounding box center [765, 163] width 68 height 14
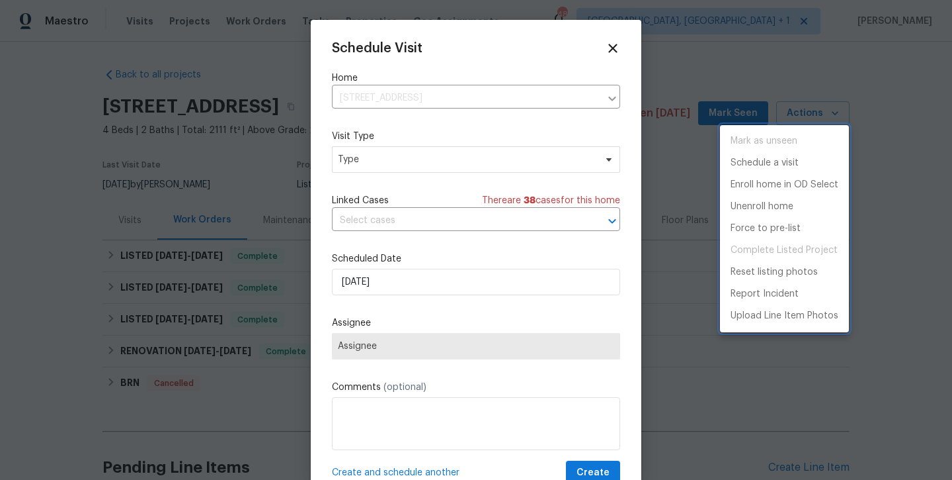
click at [424, 169] on div at bounding box center [476, 240] width 952 height 480
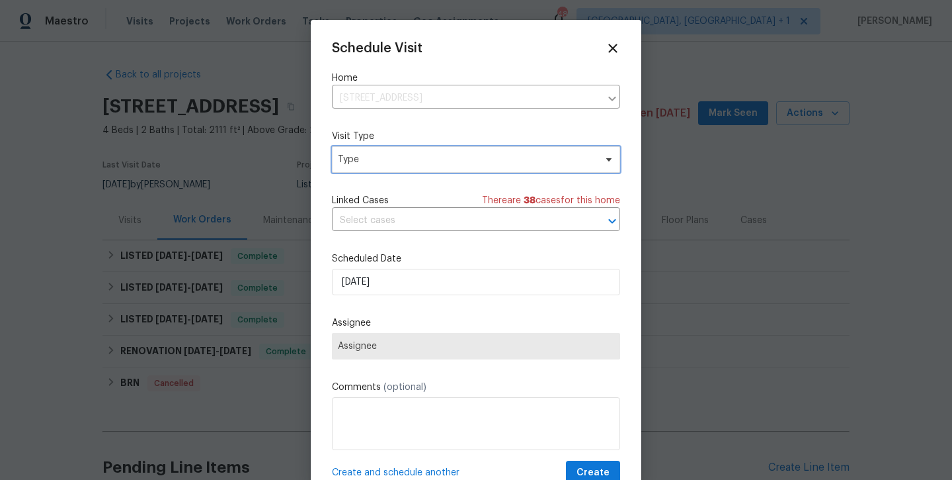
click at [419, 164] on span "Type" at bounding box center [466, 159] width 257 height 13
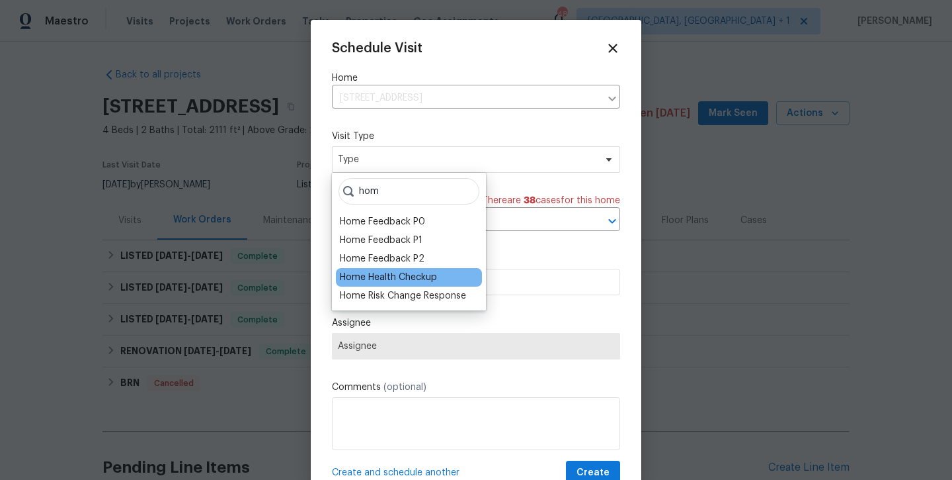
type input "hom"
click at [393, 277] on div "Home Health Checkup" at bounding box center [388, 277] width 97 height 13
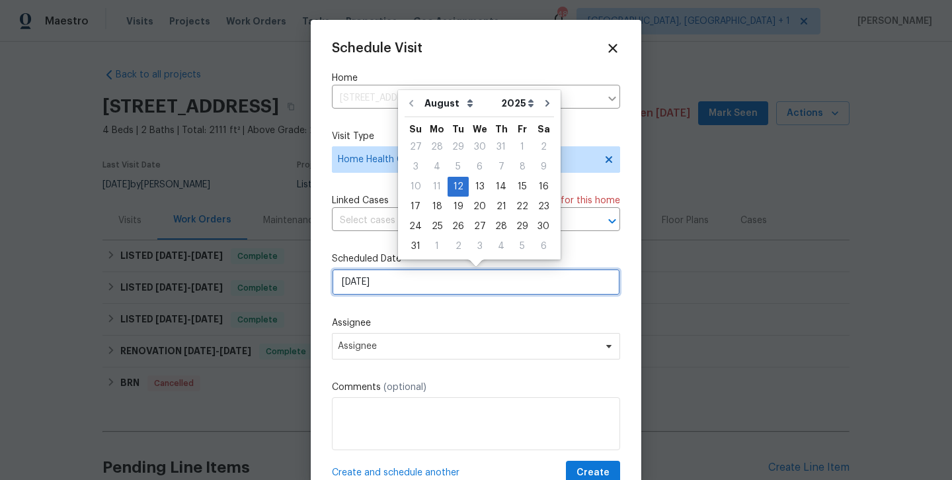
click at [386, 288] on input "[DATE]" at bounding box center [476, 282] width 288 height 26
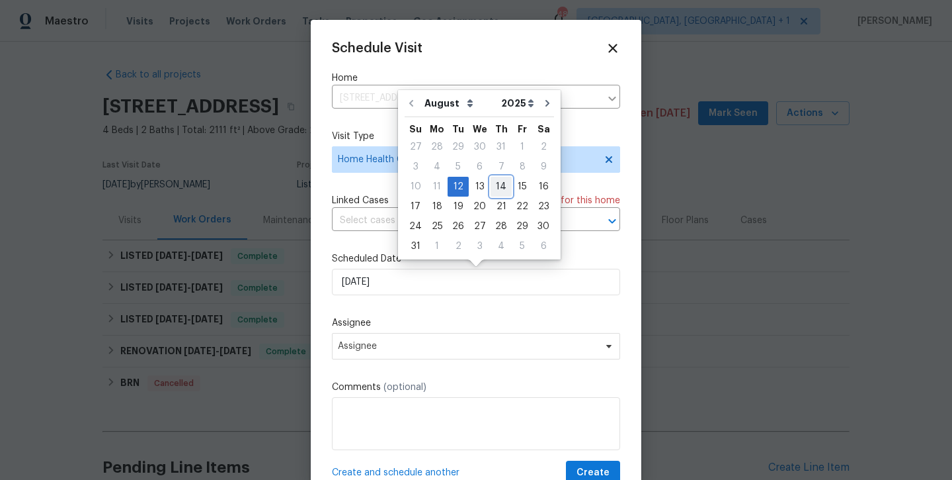
click at [495, 190] on div "14" at bounding box center [501, 186] width 21 height 19
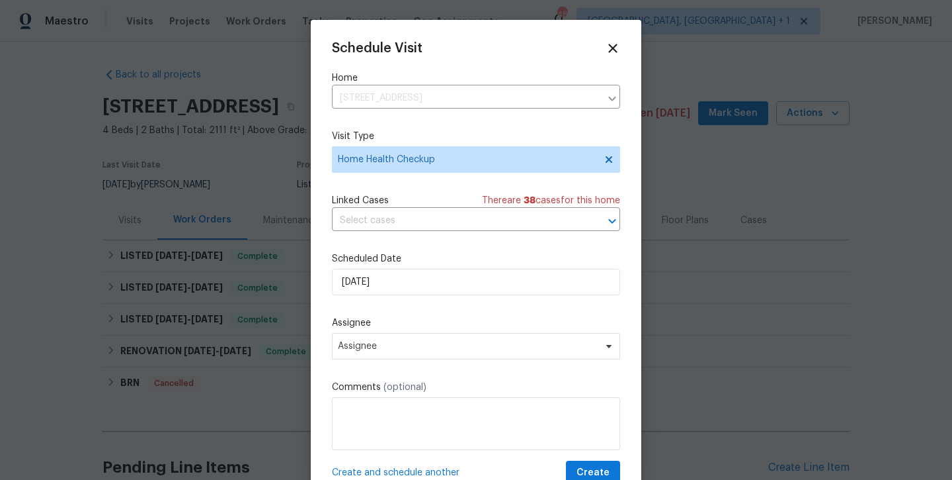
type input "8/14/2025"
click at [458, 351] on span "Assignee" at bounding box center [467, 346] width 259 height 11
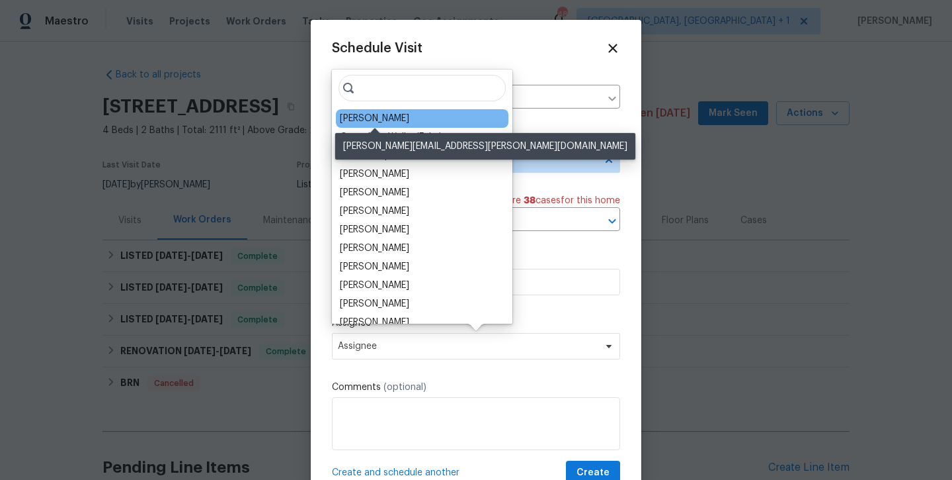
click at [383, 122] on div "[PERSON_NAME]" at bounding box center [374, 118] width 69 height 13
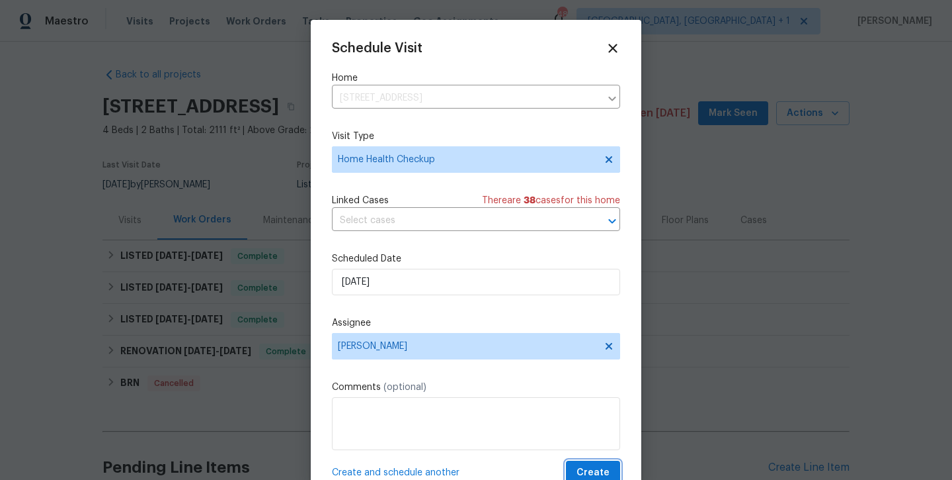
click at [591, 474] on span "Create" at bounding box center [593, 472] width 33 height 17
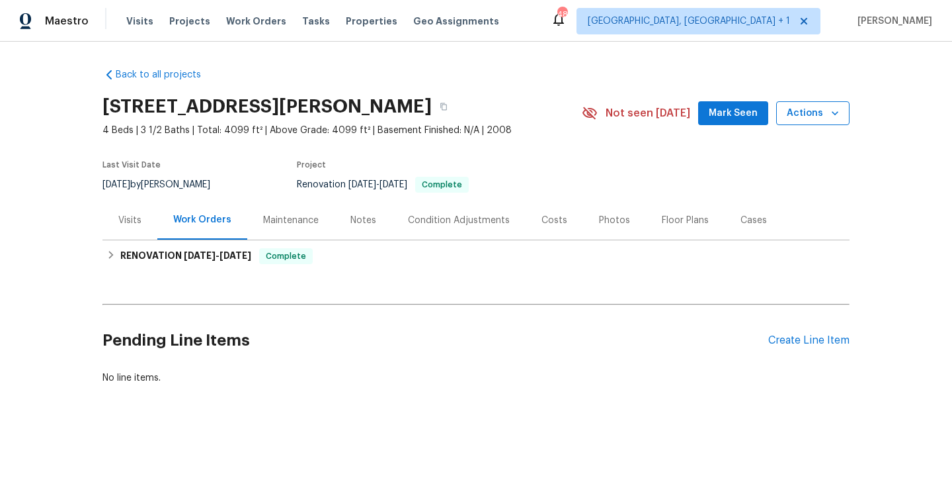
click at [823, 114] on span "Actions" at bounding box center [813, 113] width 52 height 17
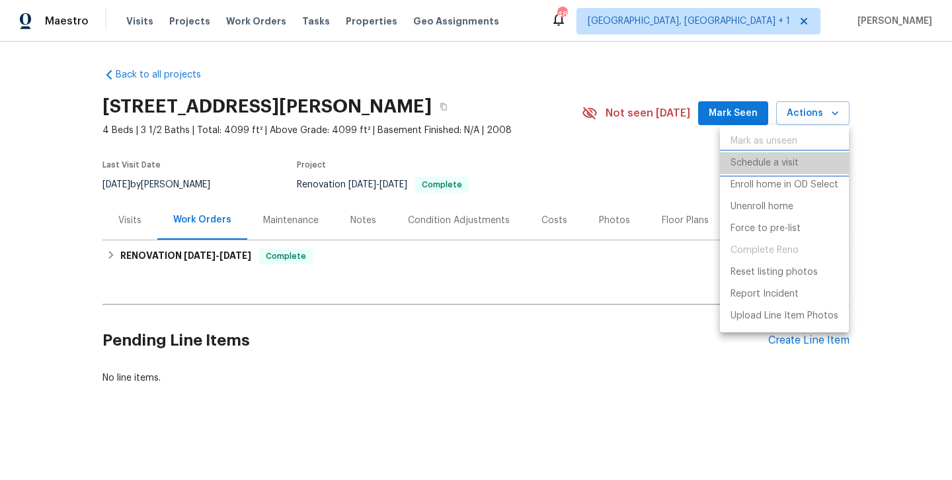
click at [776, 164] on p "Schedule a visit" at bounding box center [765, 163] width 68 height 14
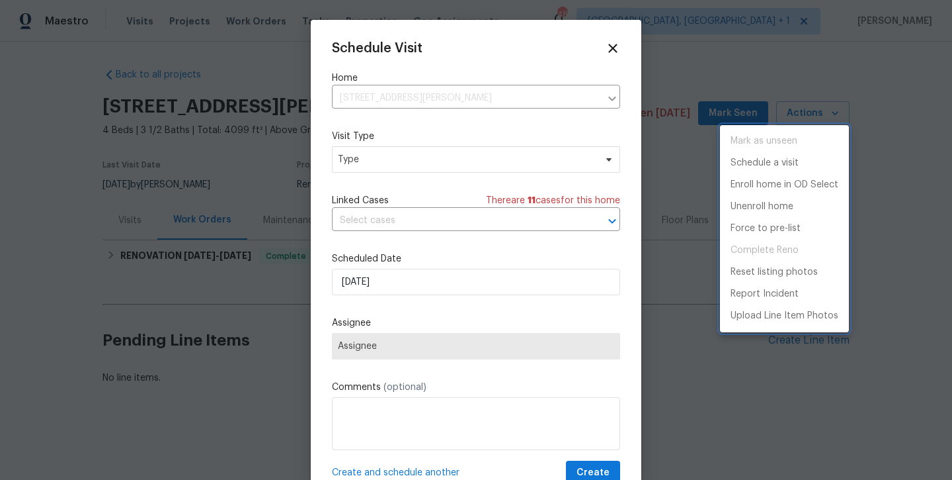
click at [427, 276] on div at bounding box center [476, 240] width 952 height 480
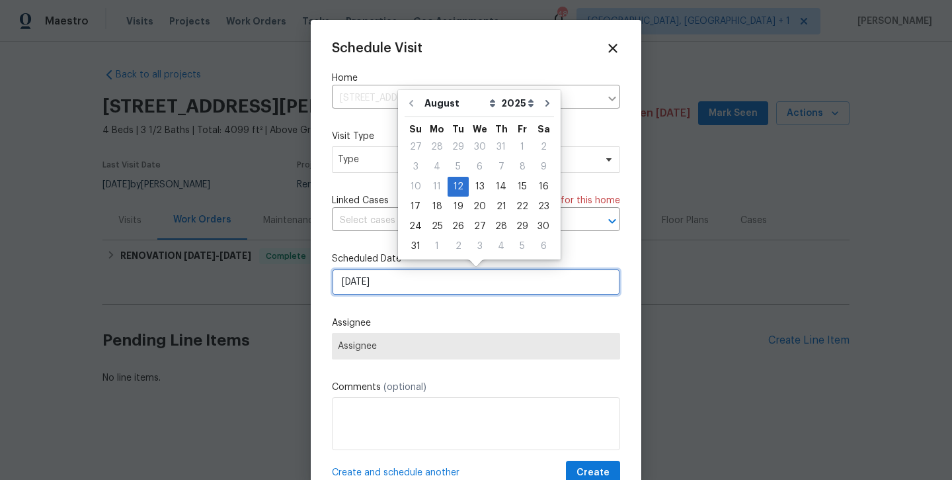
click at [427, 282] on input "[DATE]" at bounding box center [476, 282] width 288 height 26
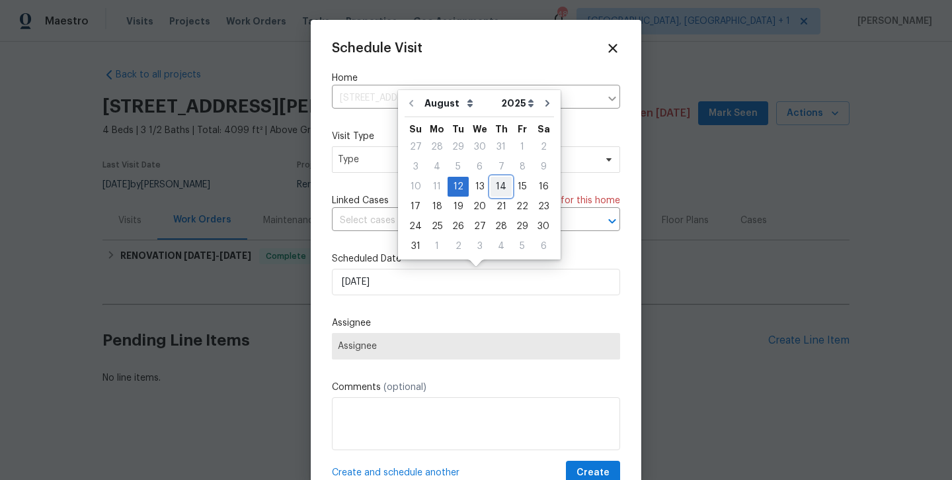
click at [501, 184] on div "14" at bounding box center [501, 186] width 21 height 19
type input "[DATE]"
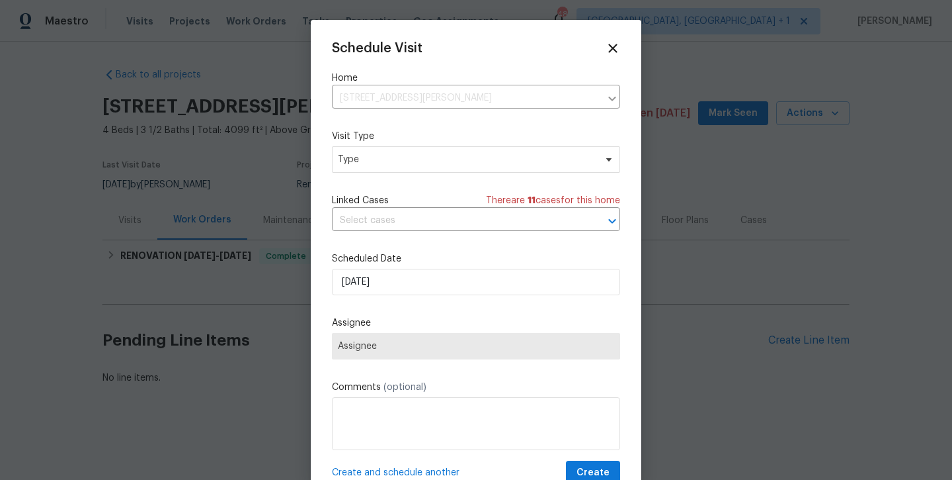
click at [406, 350] on span "Assignee" at bounding box center [476, 346] width 276 height 11
click at [437, 154] on span "Type" at bounding box center [466, 159] width 257 height 13
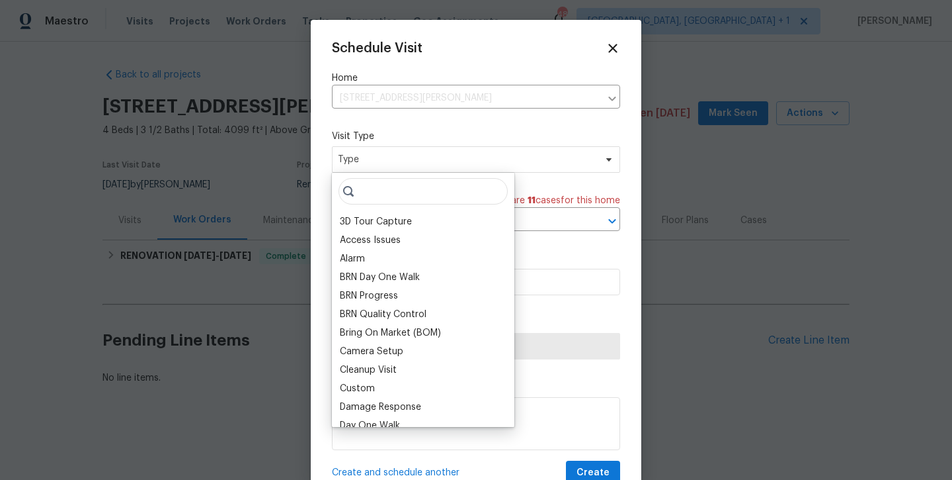
type input "j"
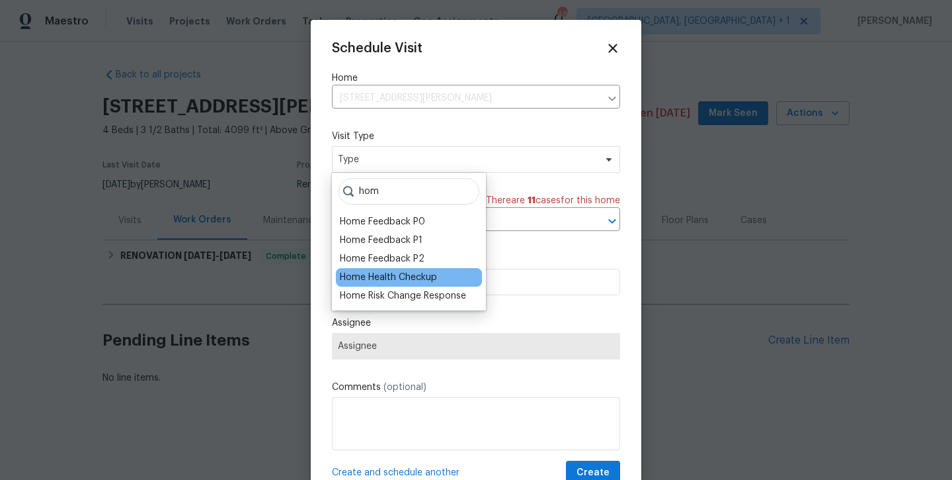
type input "hom"
click at [395, 276] on div "Home Health Checkup" at bounding box center [388, 277] width 97 height 13
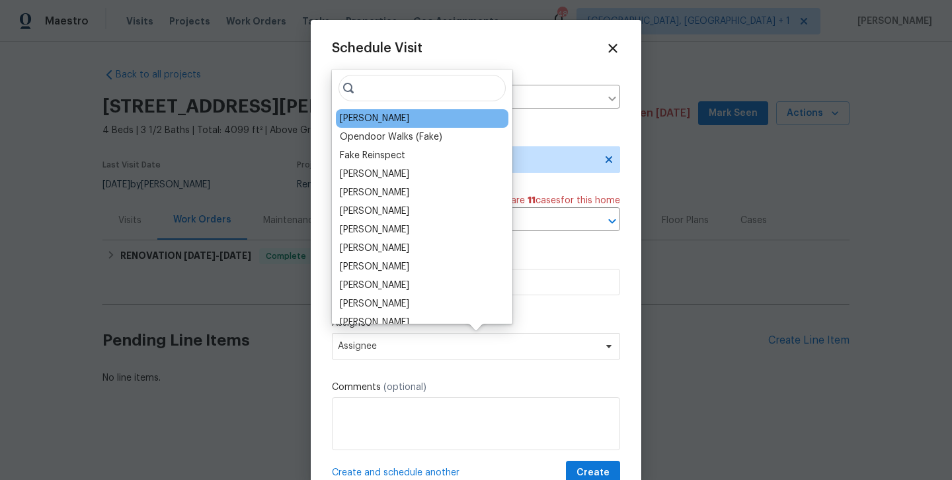
click at [411, 124] on div "[PERSON_NAME]" at bounding box center [422, 118] width 173 height 19
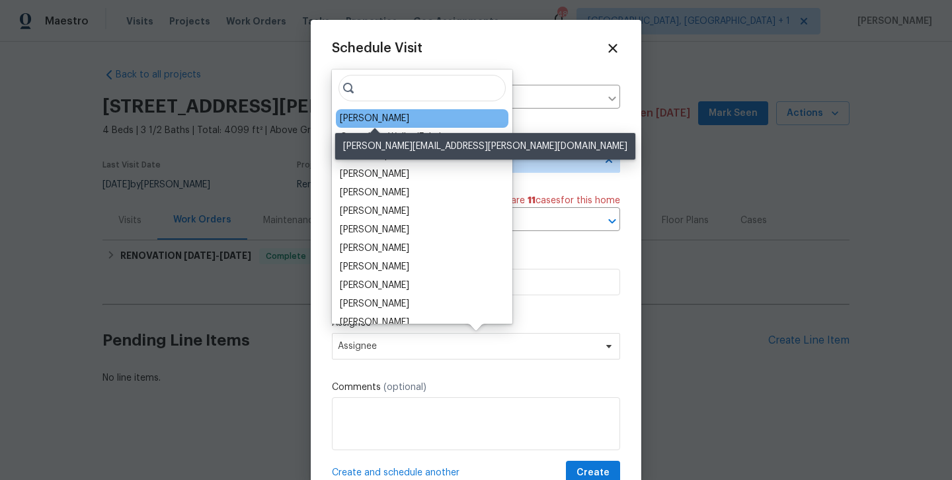
click at [393, 120] on div "[PERSON_NAME]" at bounding box center [374, 118] width 69 height 13
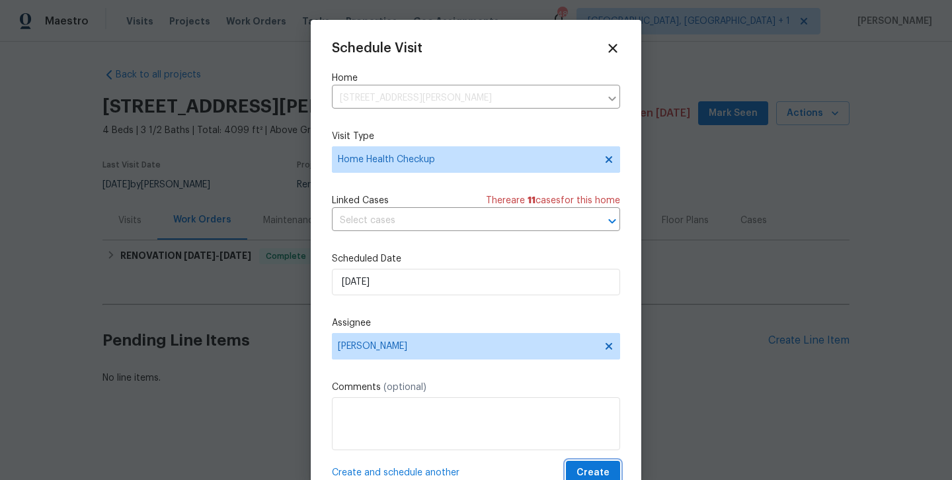
click at [589, 474] on span "Create" at bounding box center [593, 472] width 33 height 17
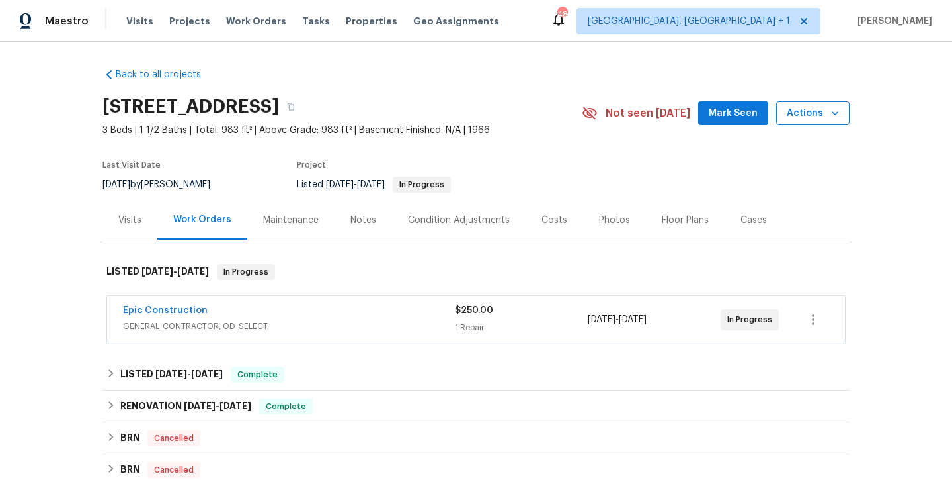
click at [800, 112] on span "Actions" at bounding box center [813, 113] width 52 height 17
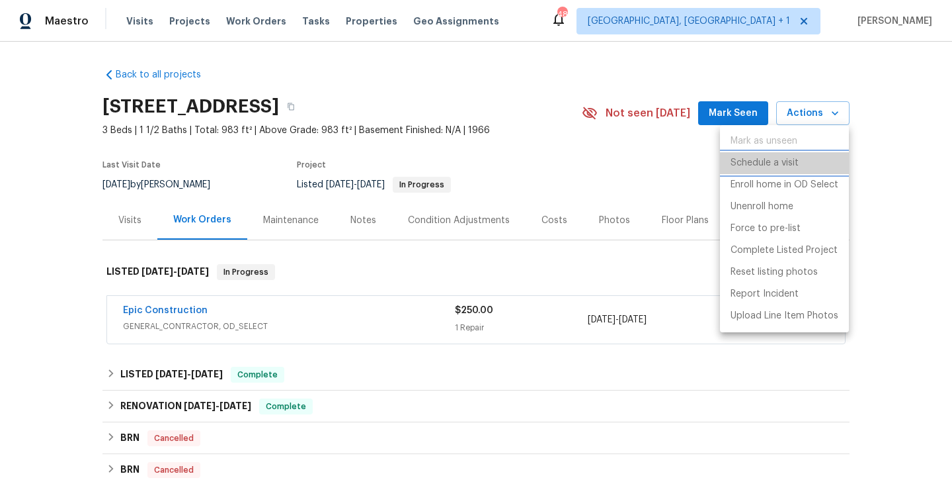
click at [764, 166] on p "Schedule a visit" at bounding box center [765, 163] width 68 height 14
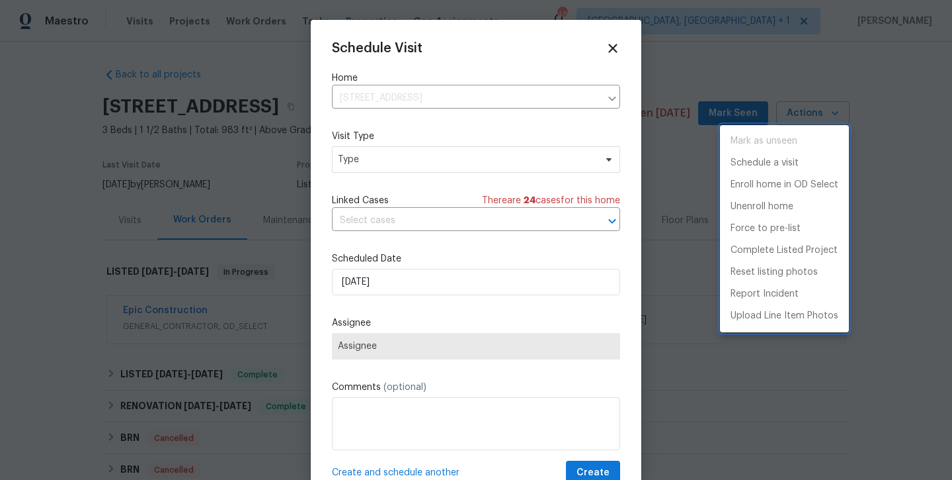
click at [388, 288] on div at bounding box center [476, 240] width 952 height 480
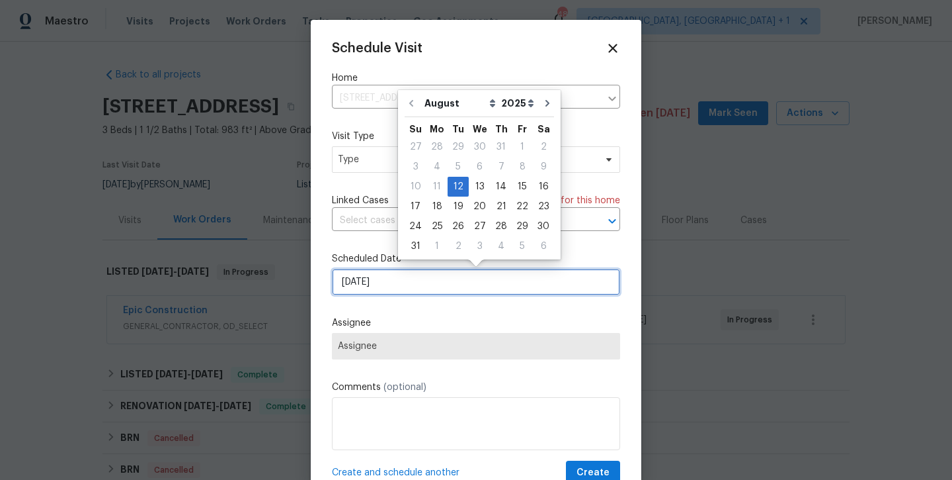
click at [391, 282] on input "[DATE]" at bounding box center [476, 282] width 288 height 26
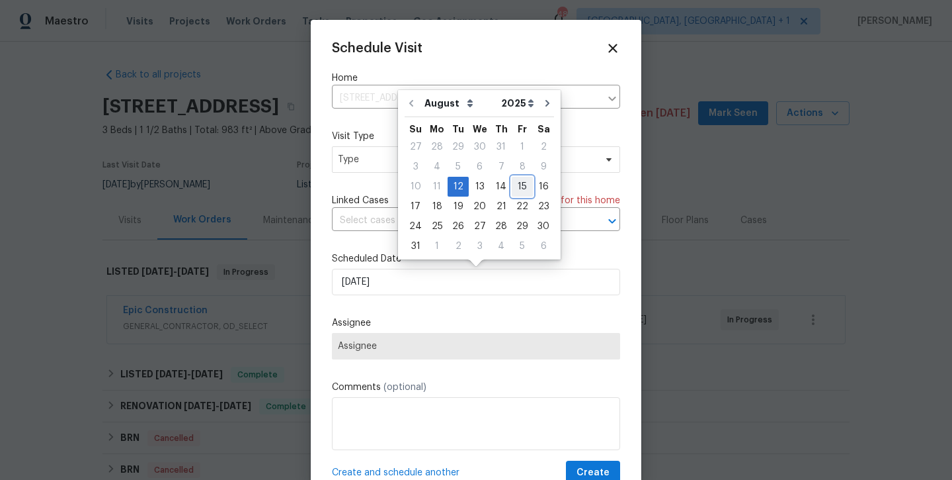
click at [512, 189] on div "15" at bounding box center [522, 186] width 21 height 19
type input "[DATE]"
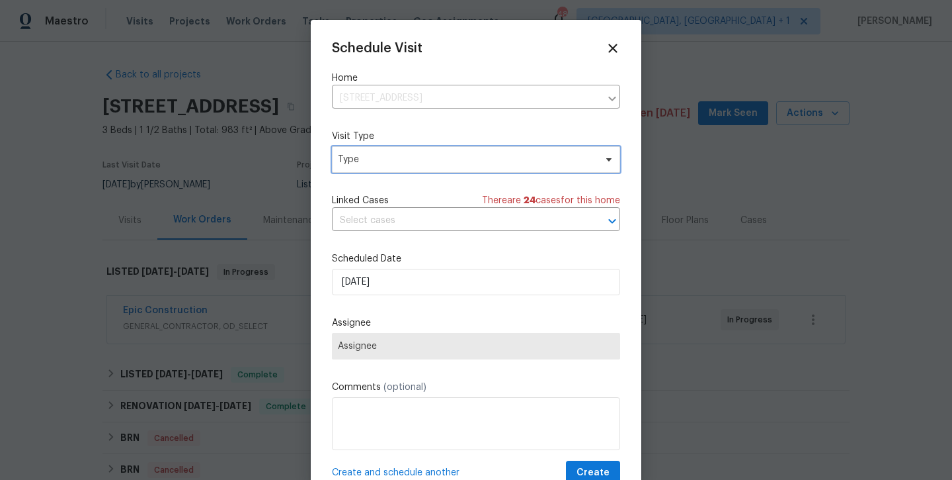
click at [405, 153] on span "Type" at bounding box center [466, 159] width 257 height 13
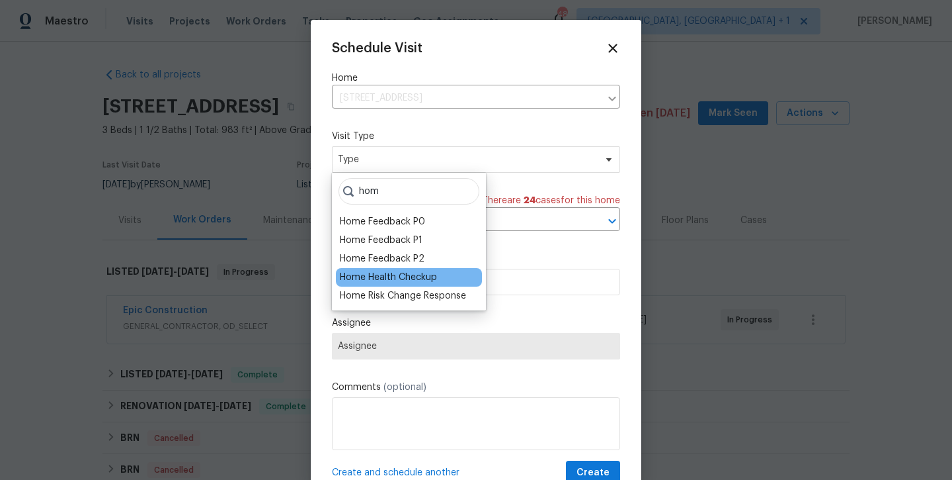
type input "hom"
click at [395, 277] on div "Home Health Checkup" at bounding box center [388, 277] width 97 height 13
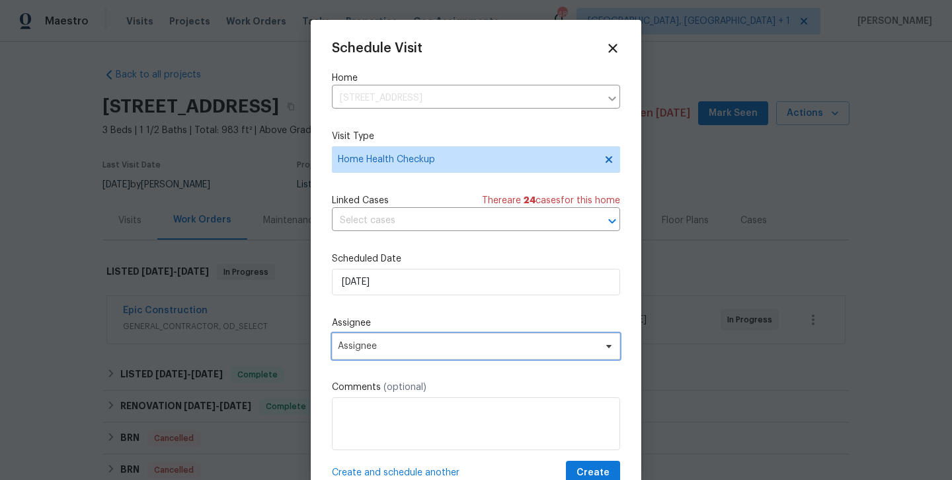
click at [422, 345] on span "Assignee" at bounding box center [467, 346] width 259 height 11
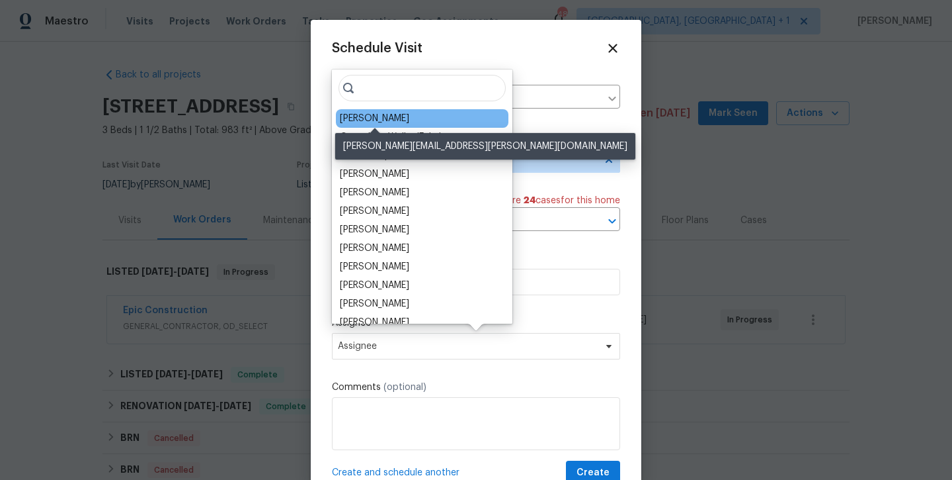
click at [374, 122] on div "[PERSON_NAME]" at bounding box center [374, 118] width 69 height 13
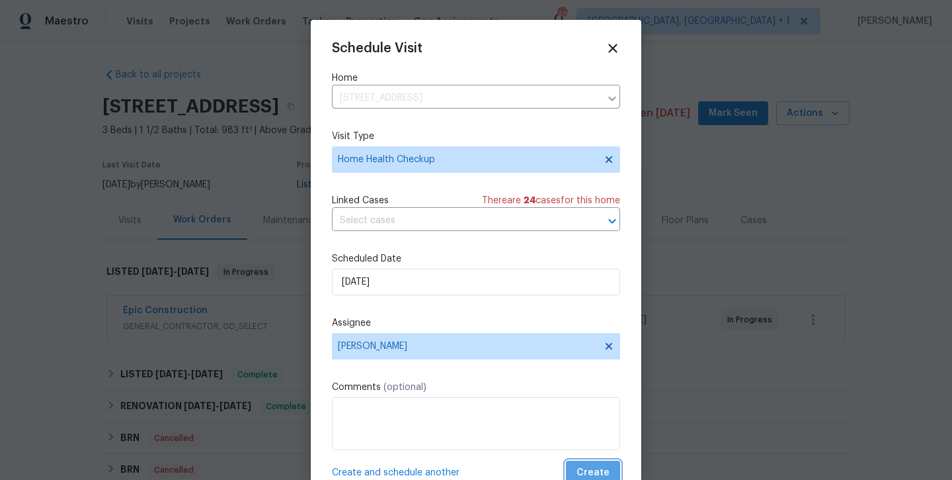
click at [583, 467] on span "Create" at bounding box center [593, 472] width 33 height 17
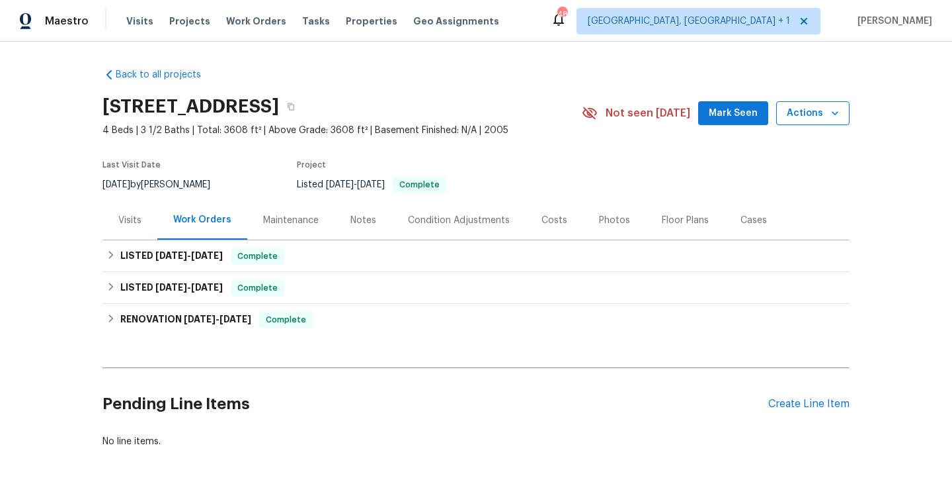
click at [793, 118] on span "Actions" at bounding box center [813, 113] width 52 height 17
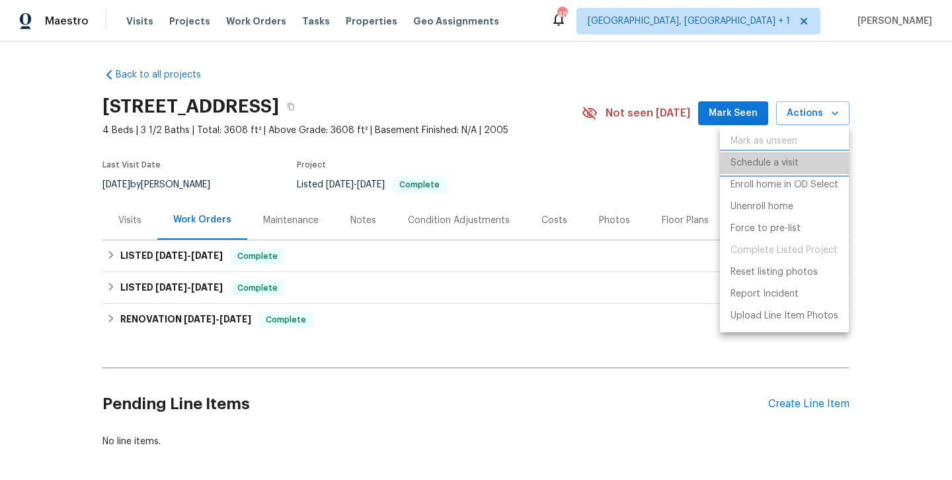
click at [734, 169] on p "Schedule a visit" at bounding box center [765, 163] width 68 height 14
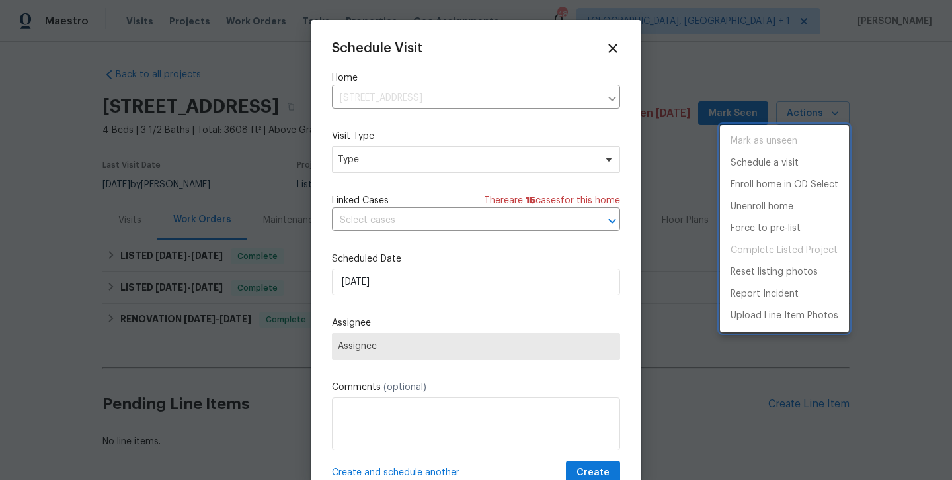
click at [384, 281] on div at bounding box center [476, 240] width 952 height 480
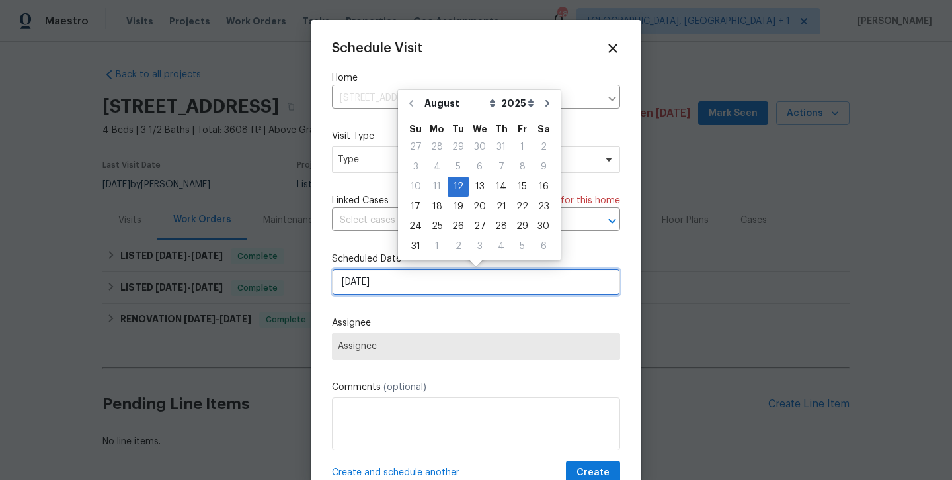
click at [395, 276] on input "[DATE]" at bounding box center [476, 282] width 288 height 26
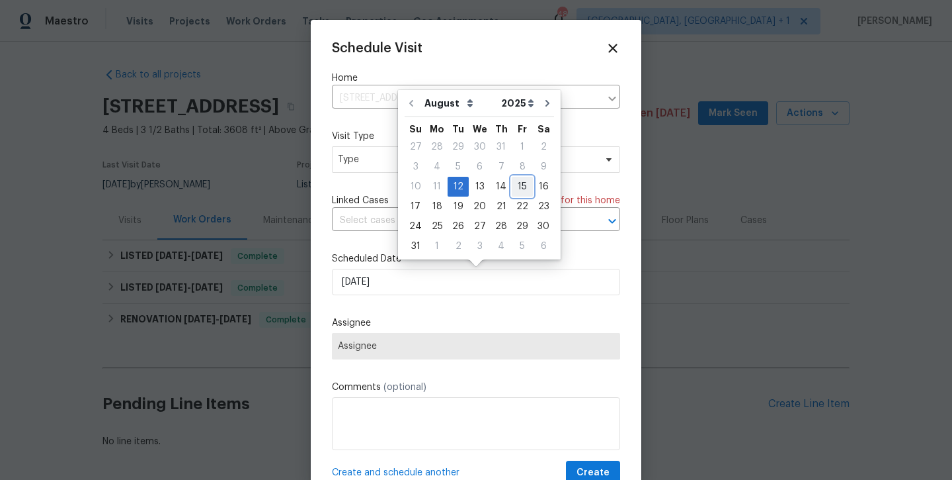
click at [519, 186] on div "15" at bounding box center [522, 186] width 21 height 19
type input "[DATE]"
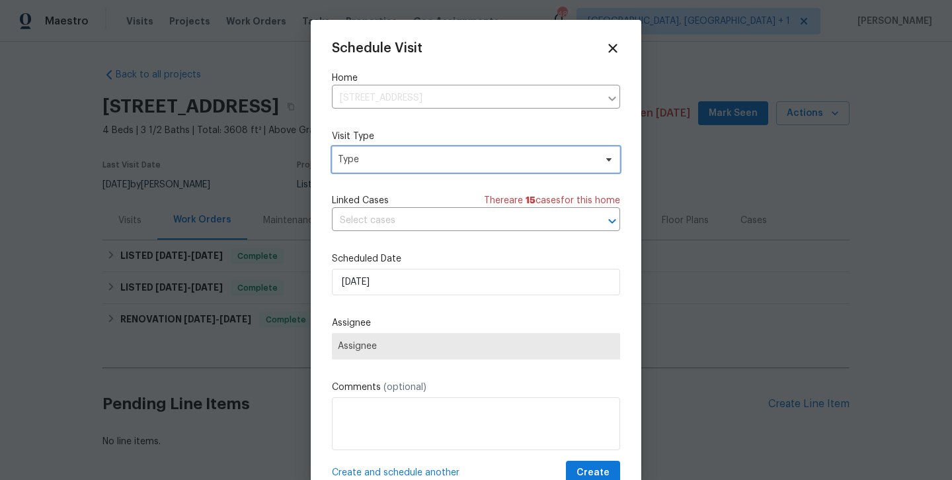
click at [453, 157] on span "Type" at bounding box center [466, 159] width 257 height 13
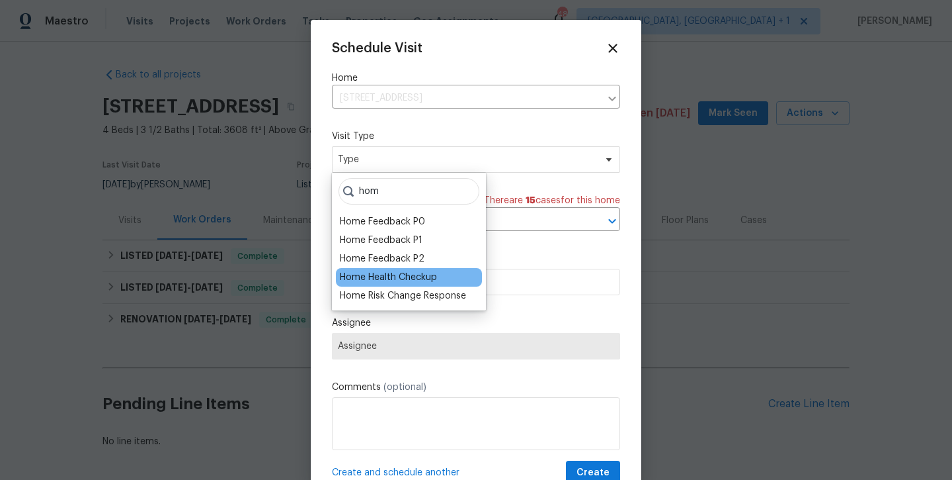
type input "hom"
click at [433, 275] on div "Home Health Checkup" at bounding box center [388, 277] width 97 height 13
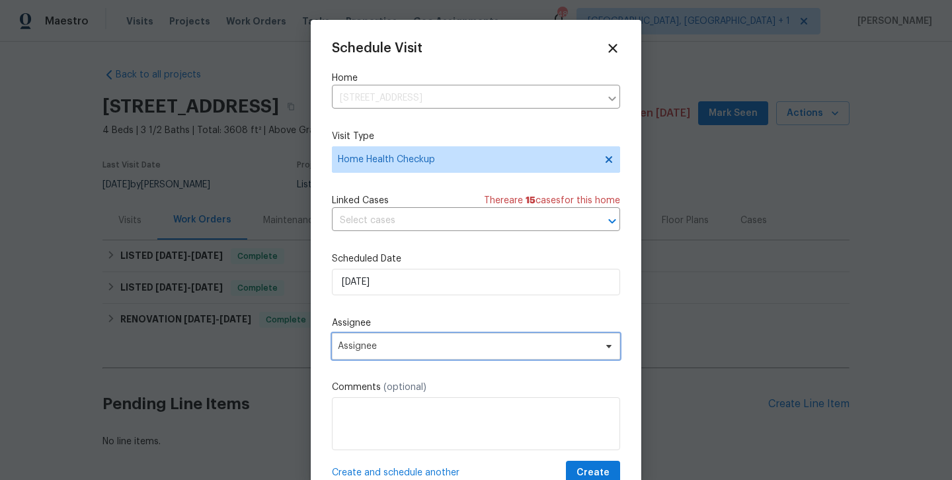
click at [437, 345] on span "Assignee" at bounding box center [467, 346] width 259 height 11
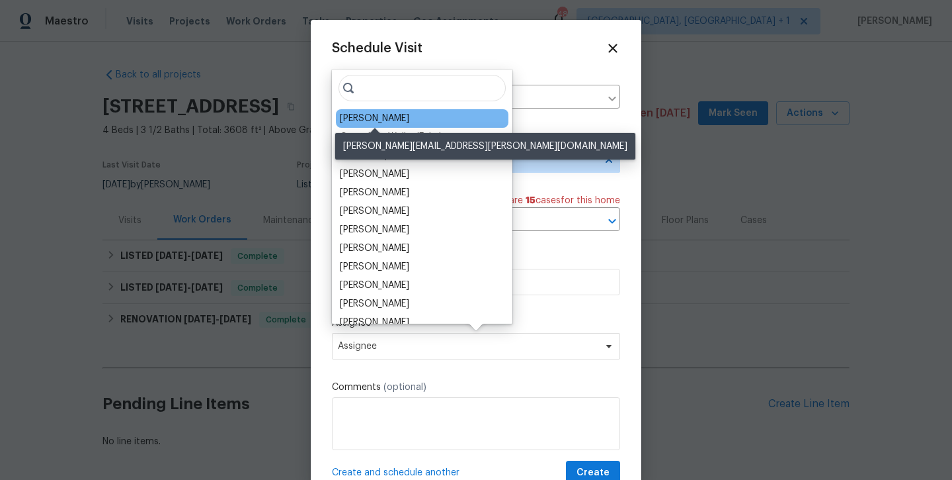
click at [371, 118] on div "[PERSON_NAME]" at bounding box center [374, 118] width 69 height 13
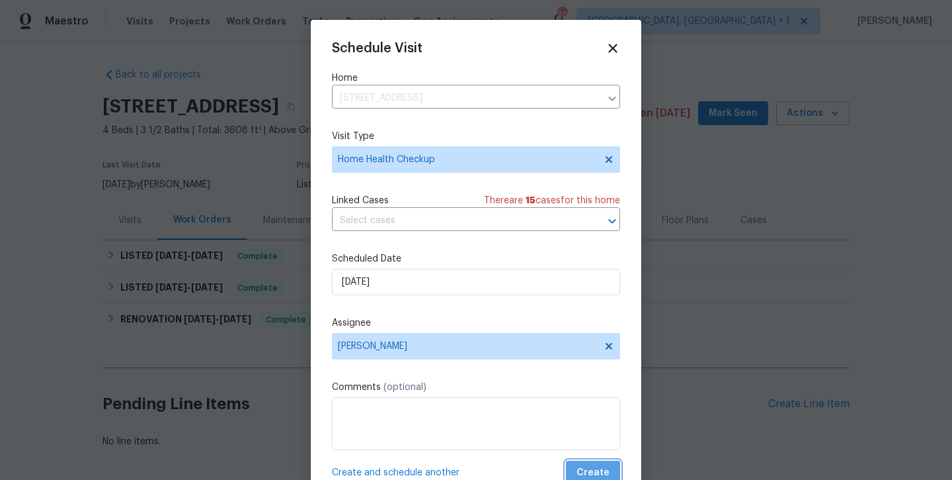
click at [613, 470] on button "Create" at bounding box center [593, 472] width 54 height 24
